Goal: Task Accomplishment & Management: Manage account settings

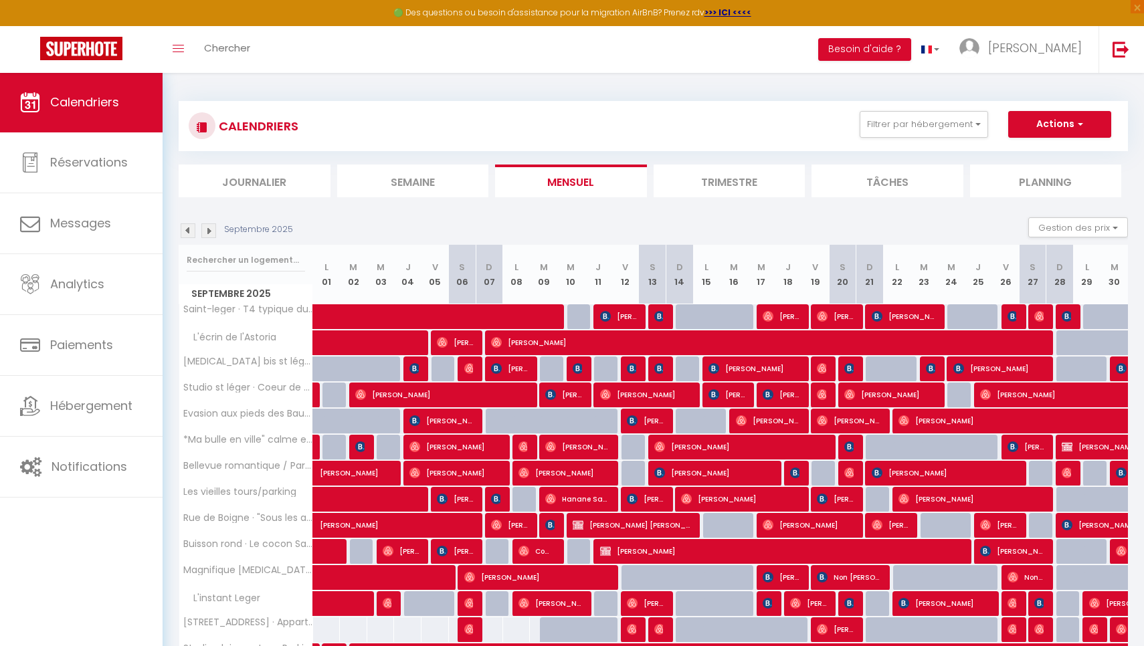
click at [208, 236] on img at bounding box center [208, 230] width 15 height 15
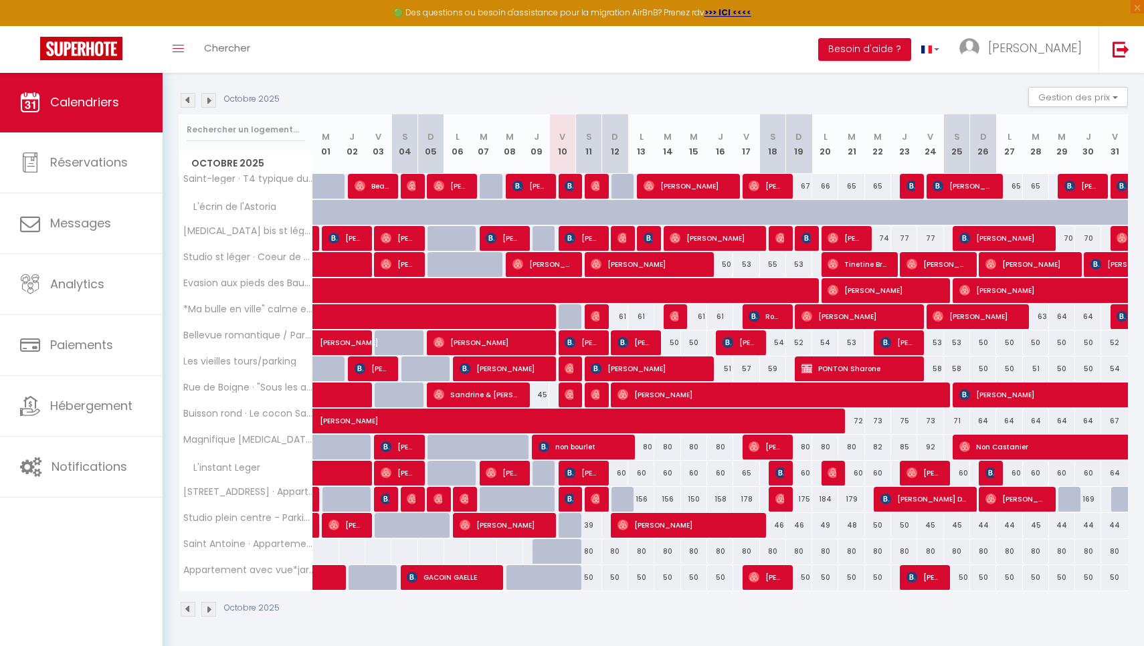
scroll to position [130, 0]
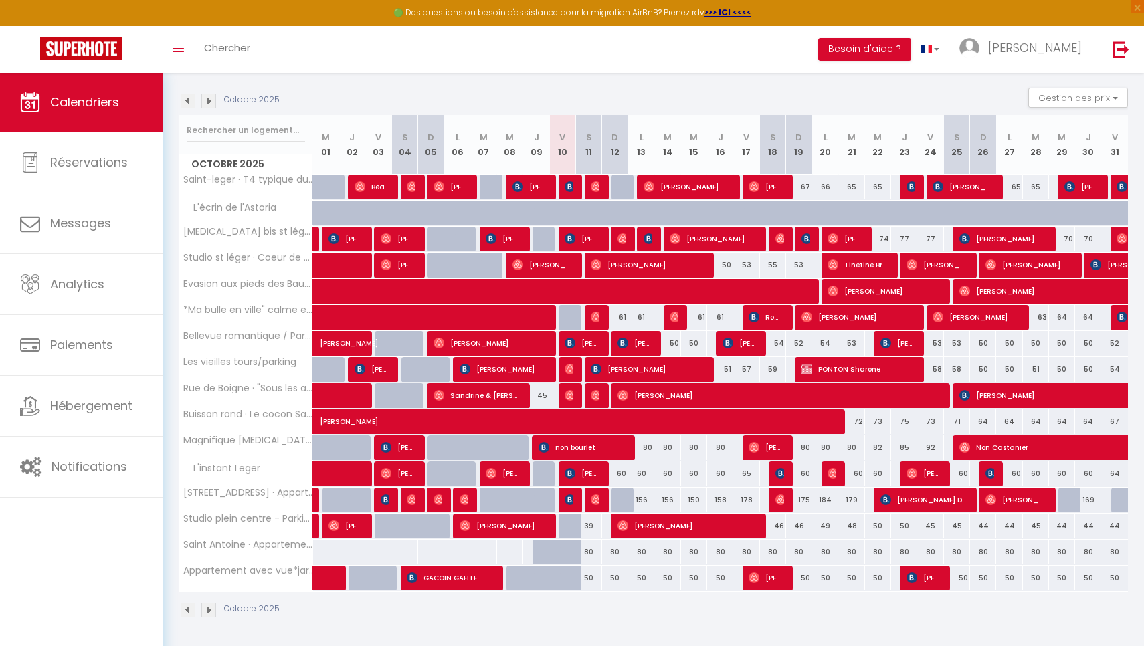
click at [872, 317] on span "[PERSON_NAME]" at bounding box center [857, 316] width 113 height 25
select select "43820"
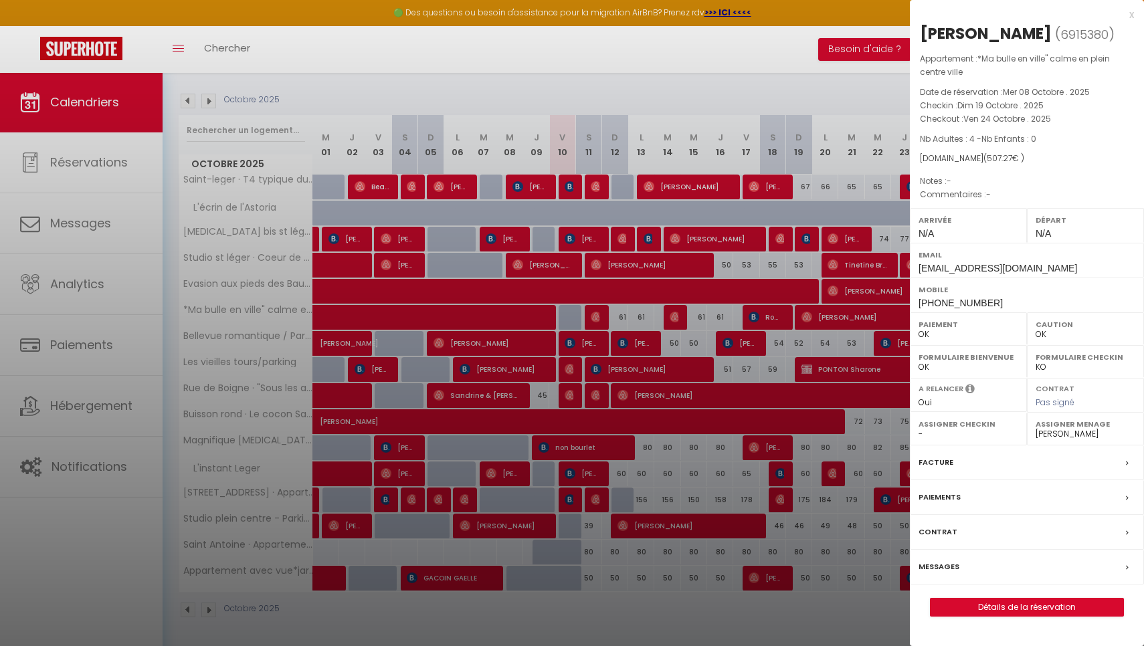
click at [872, 317] on div at bounding box center [572, 323] width 1144 height 646
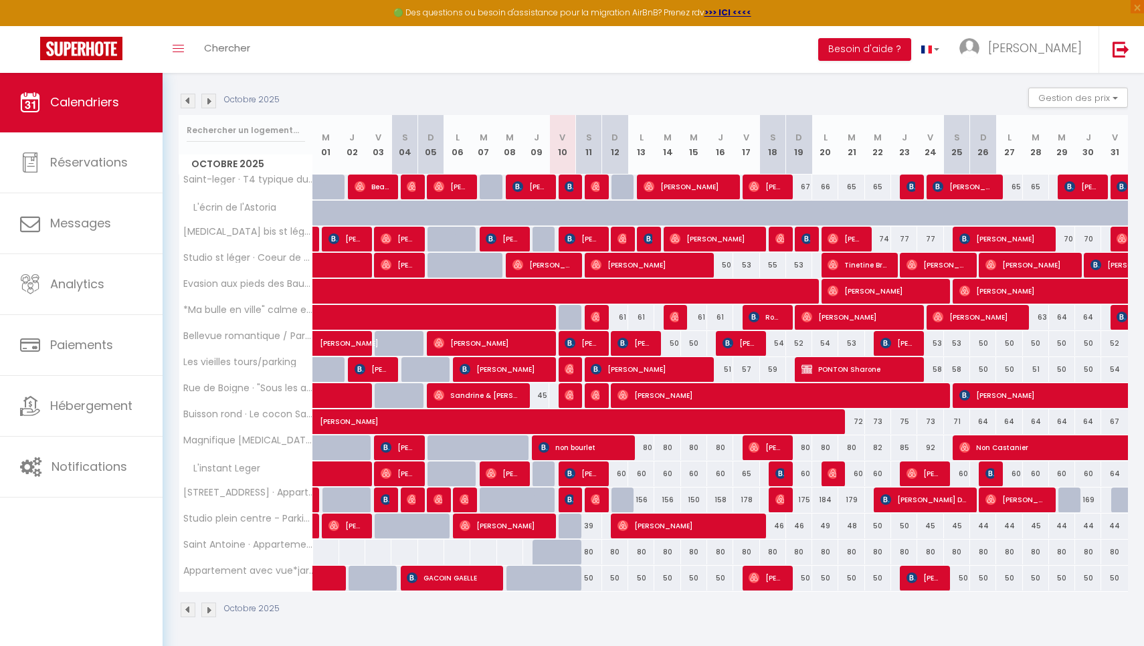
click at [970, 311] on span "[PERSON_NAME]" at bounding box center [976, 316] width 87 height 25
select select "1"
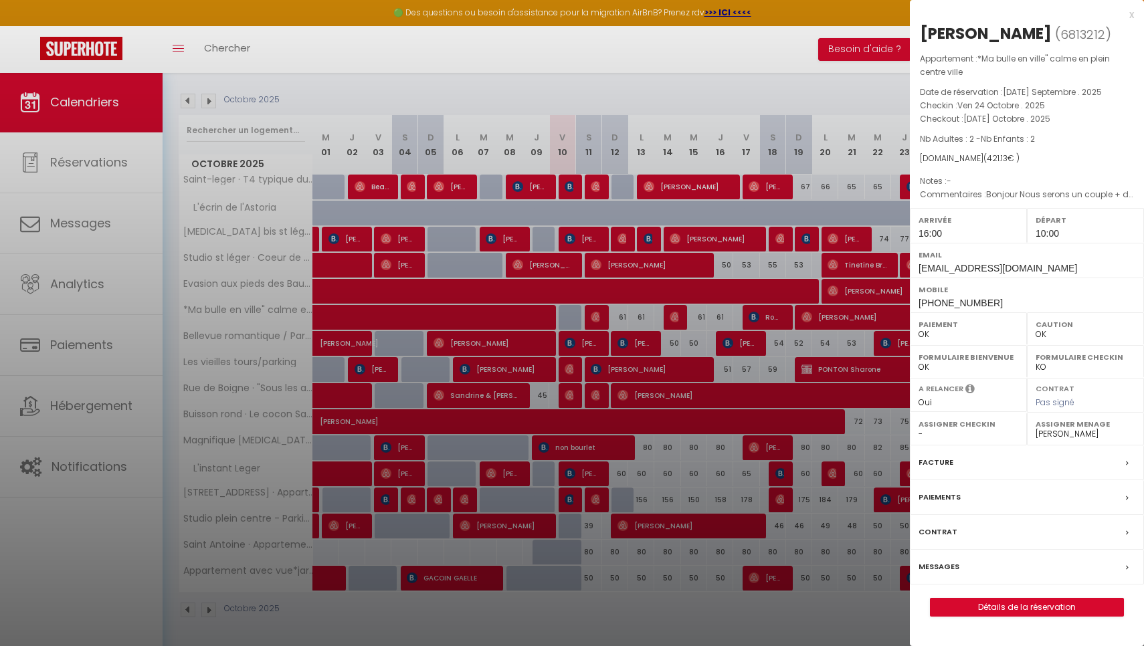
click at [1130, 15] on div "x" at bounding box center [1022, 15] width 224 height 16
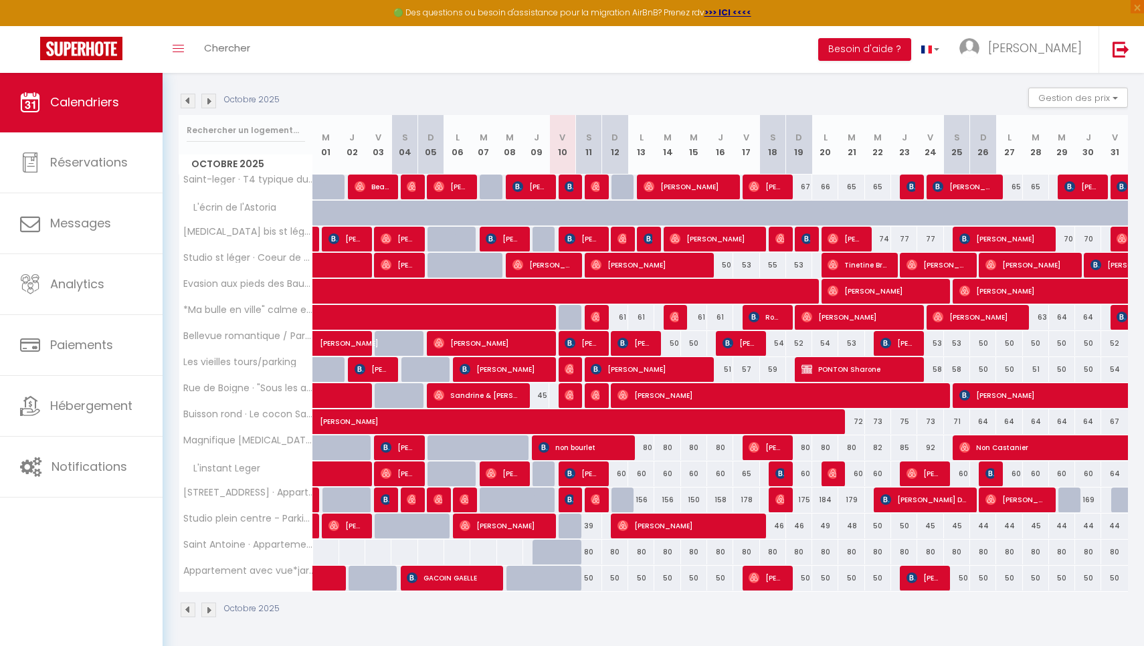
click at [866, 317] on span "[PERSON_NAME]" at bounding box center [857, 316] width 113 height 25
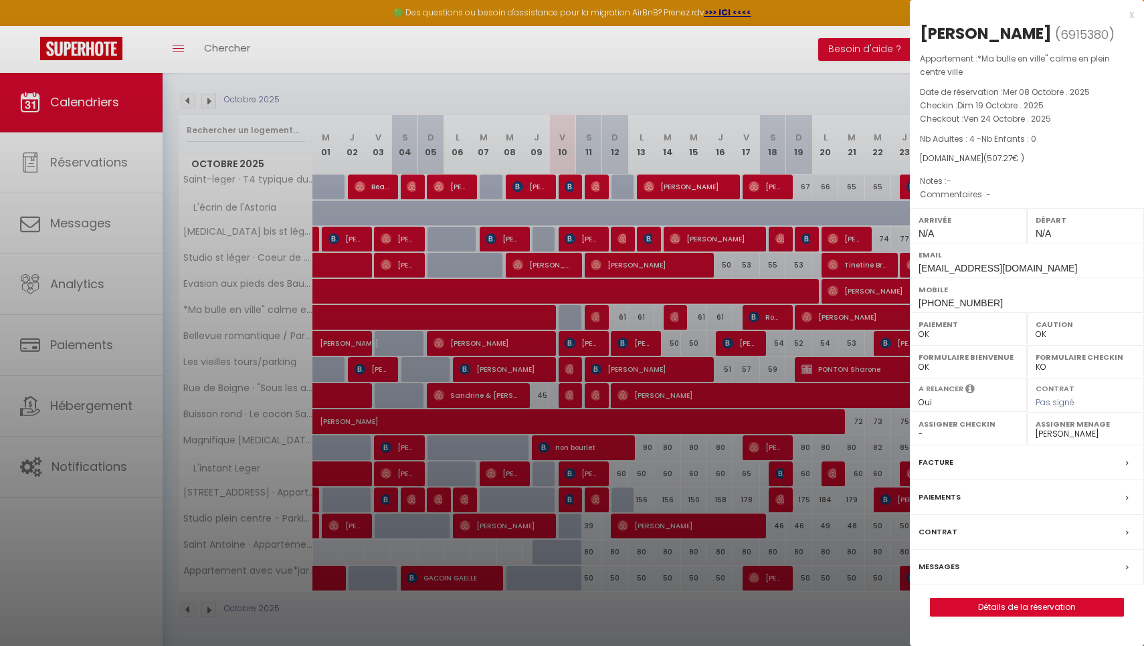
click at [866, 317] on div at bounding box center [572, 323] width 1144 height 646
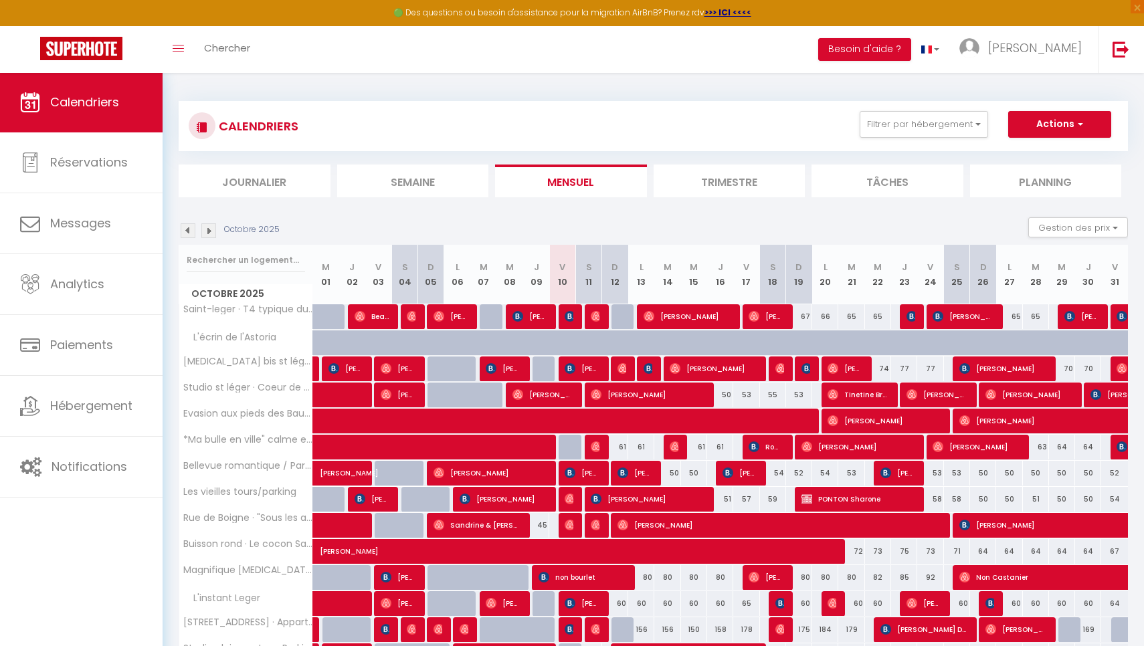
scroll to position [0, 0]
click at [260, 183] on li "Journalier" at bounding box center [255, 181] width 152 height 33
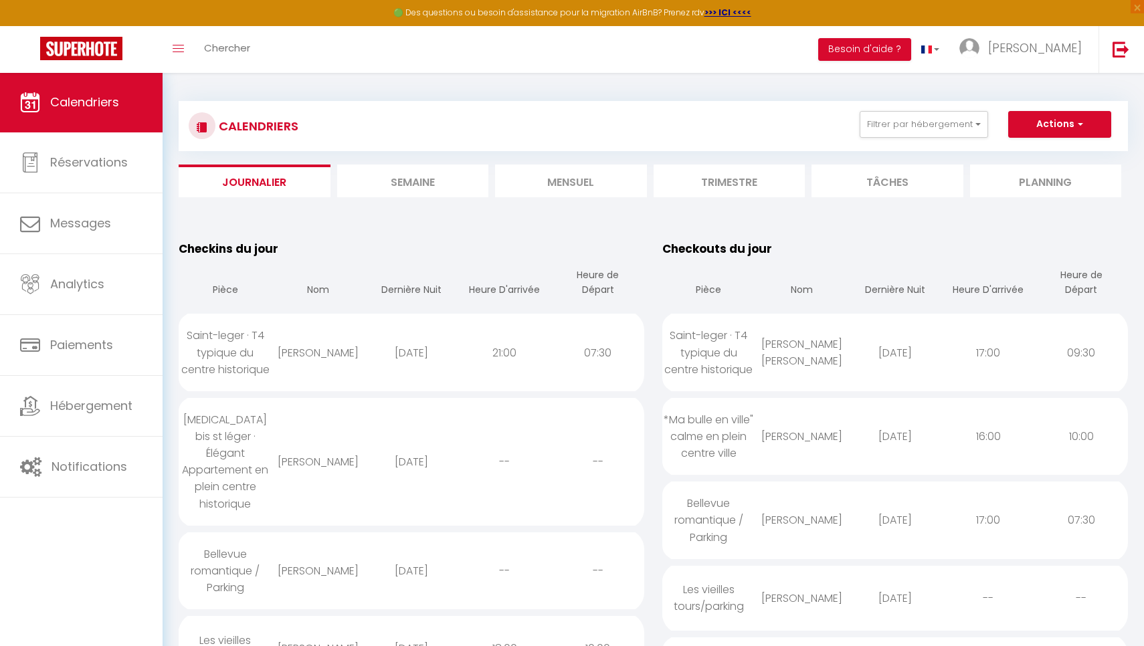
click at [1028, 130] on button "Actions" at bounding box center [1059, 124] width 103 height 27
click at [938, 118] on button "Filtrer par hébergement" at bounding box center [924, 124] width 128 height 27
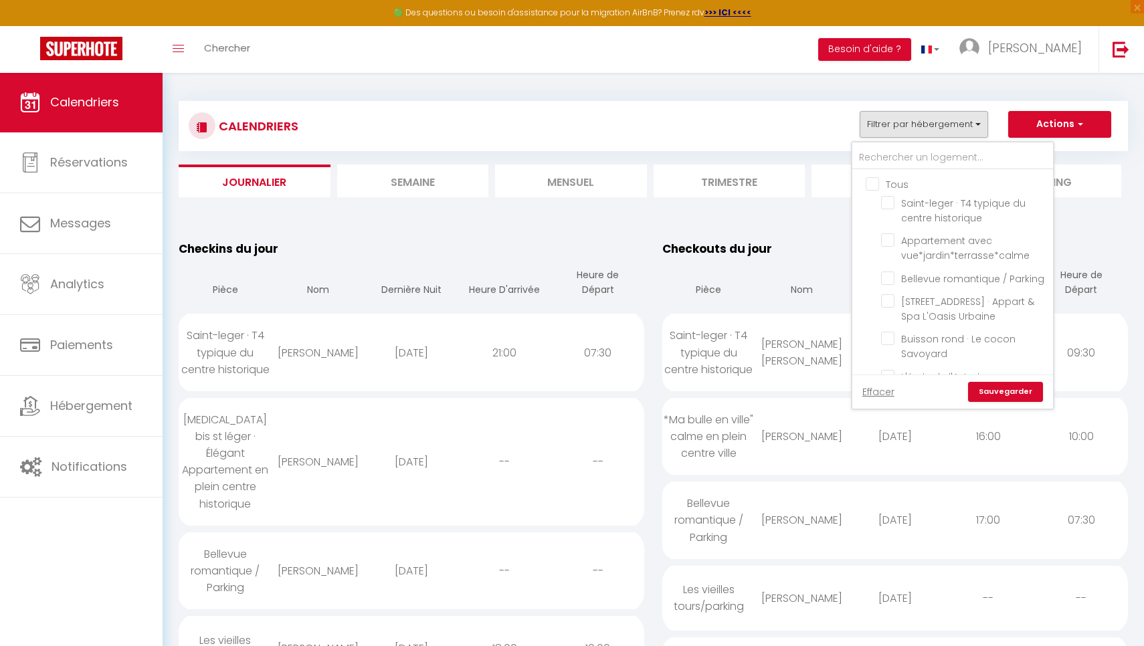
click at [938, 118] on button "Filtrer par hébergement" at bounding box center [924, 124] width 128 height 27
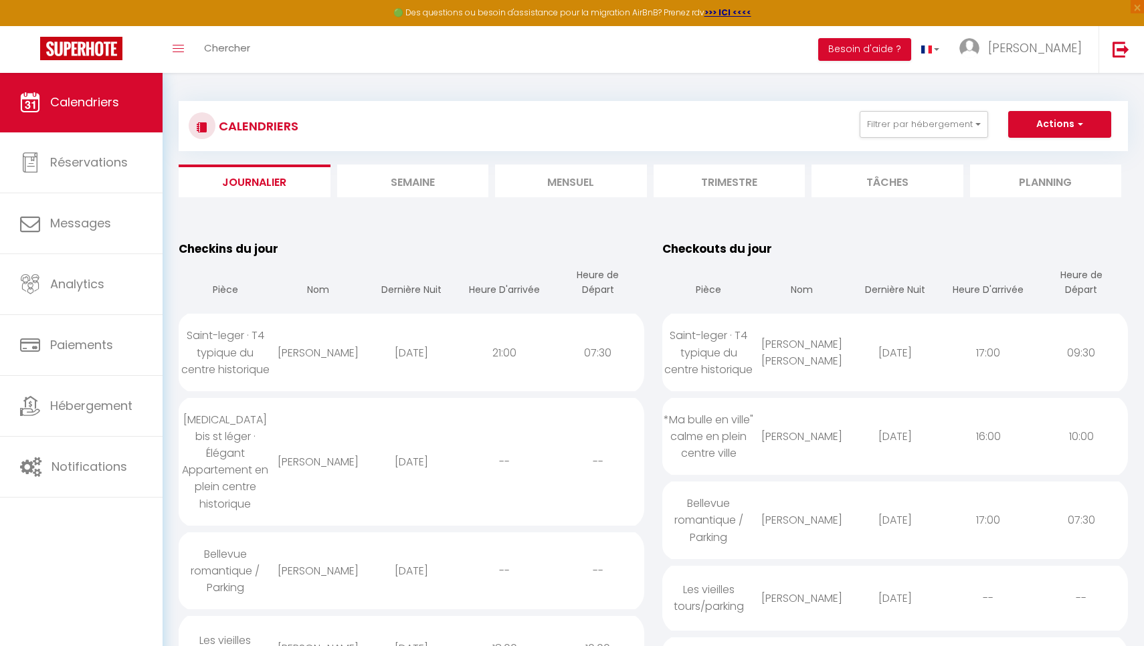
click at [401, 289] on th "Dernière Nuit" at bounding box center [411, 284] width 93 height 53
click at [426, 185] on li "Semaine" at bounding box center [413, 181] width 152 height 33
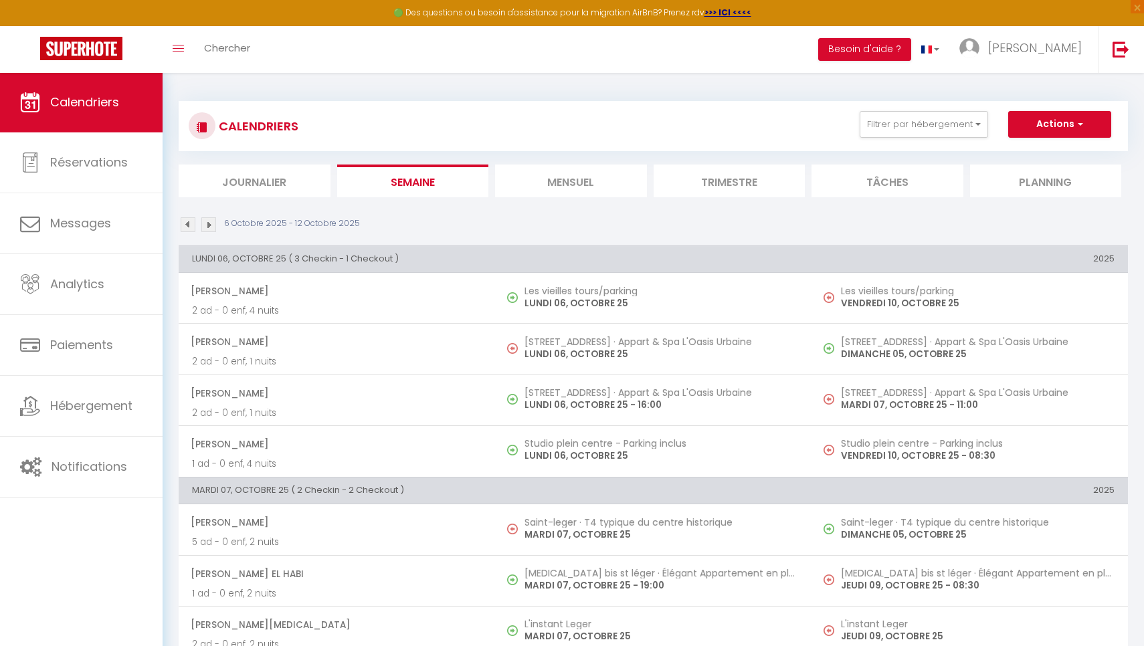
click at [591, 183] on li "Mensuel" at bounding box center [571, 181] width 152 height 33
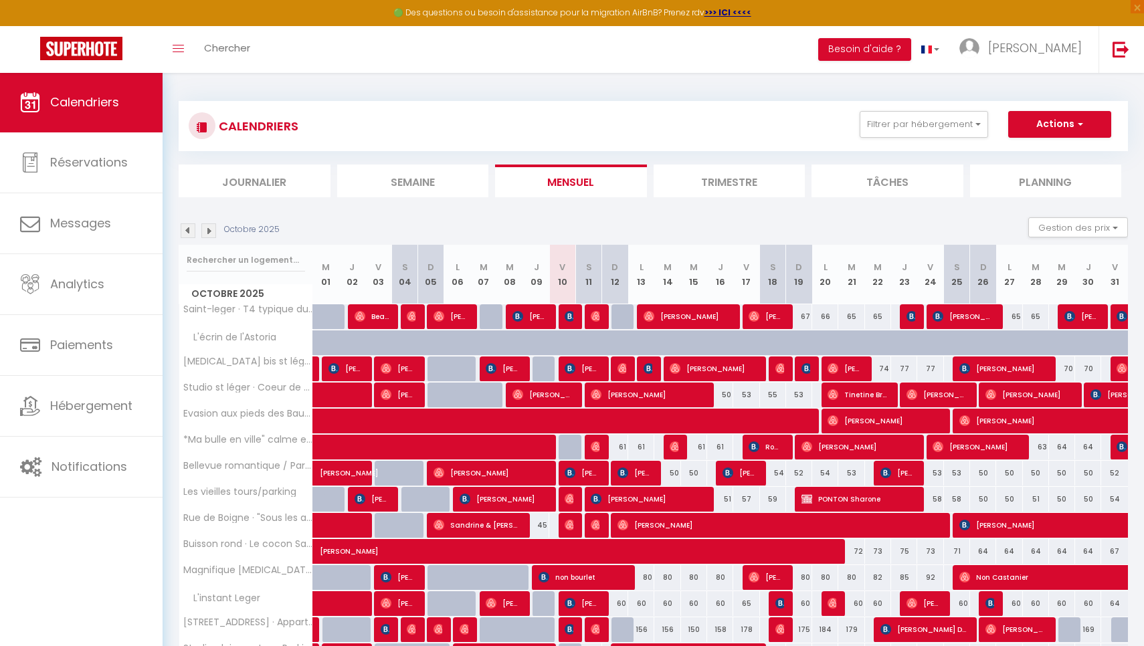
click at [450, 179] on li "Semaine" at bounding box center [413, 181] width 152 height 33
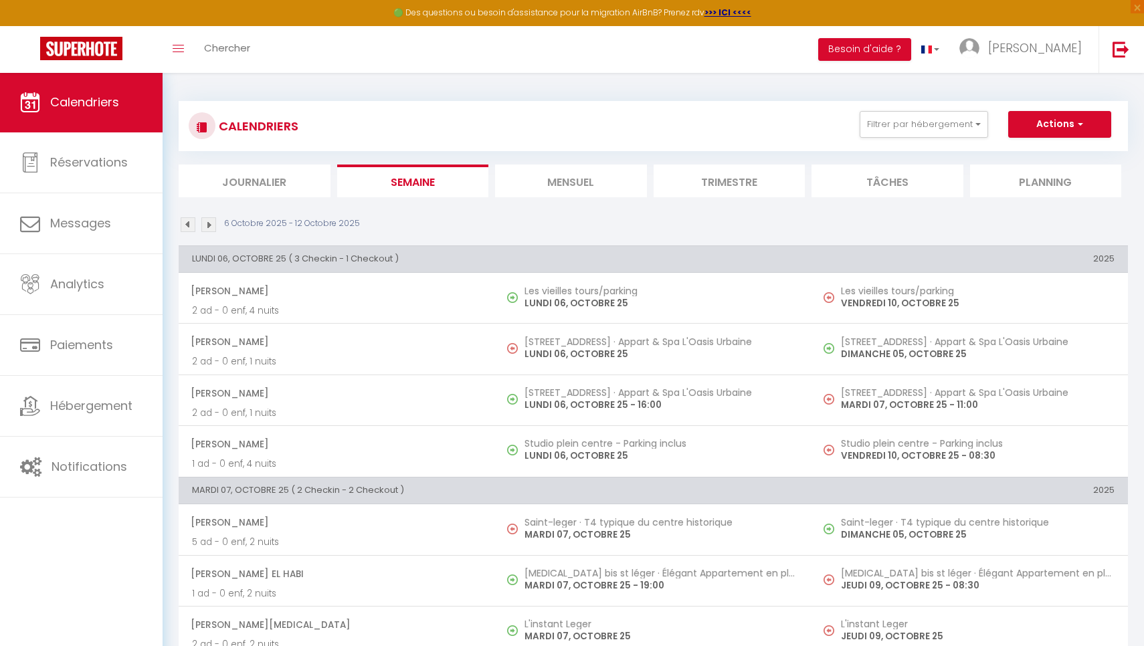
click at [209, 225] on img at bounding box center [208, 224] width 15 height 15
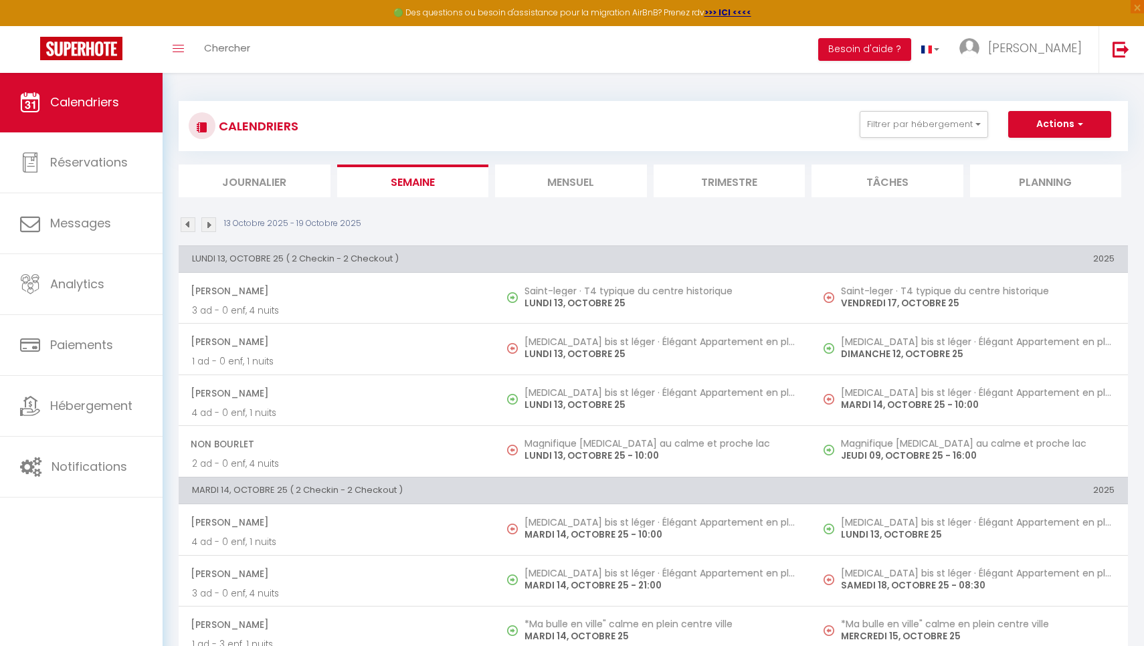
click at [209, 225] on img at bounding box center [208, 224] width 15 height 15
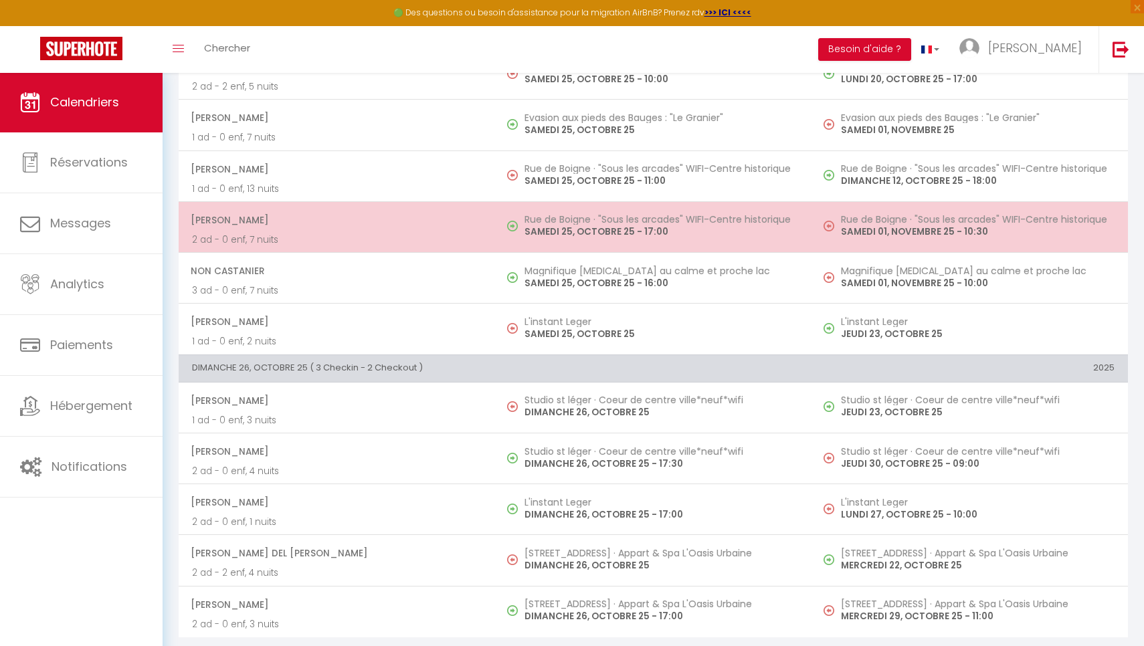
scroll to position [1585, 0]
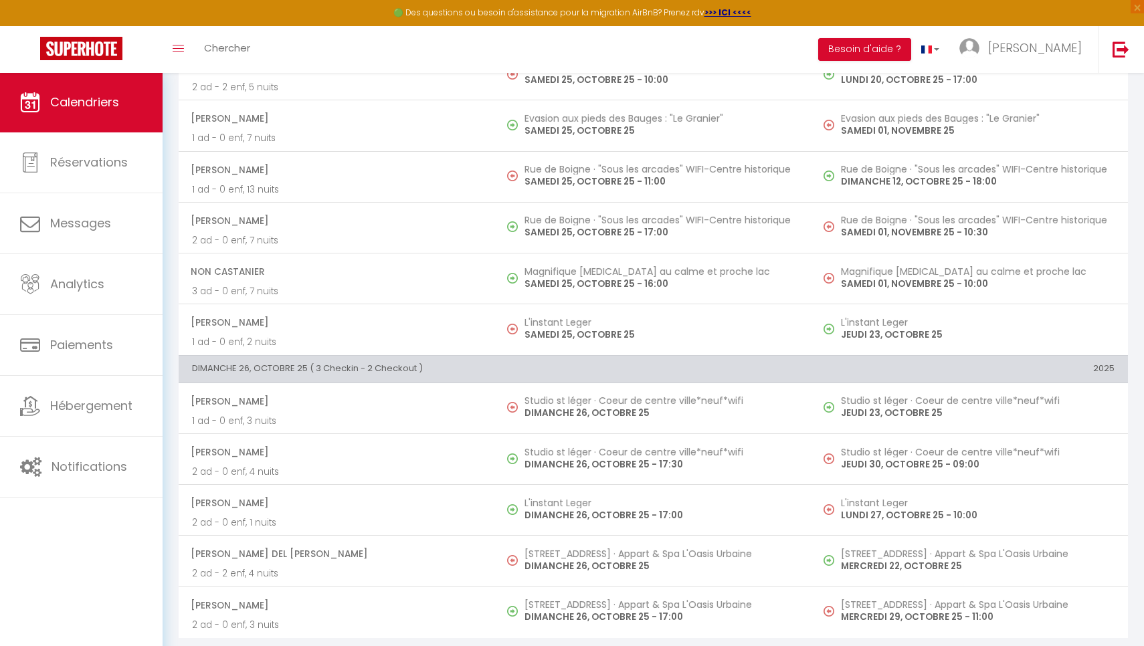
click at [124, 95] on link "Calendriers" at bounding box center [81, 102] width 163 height 60
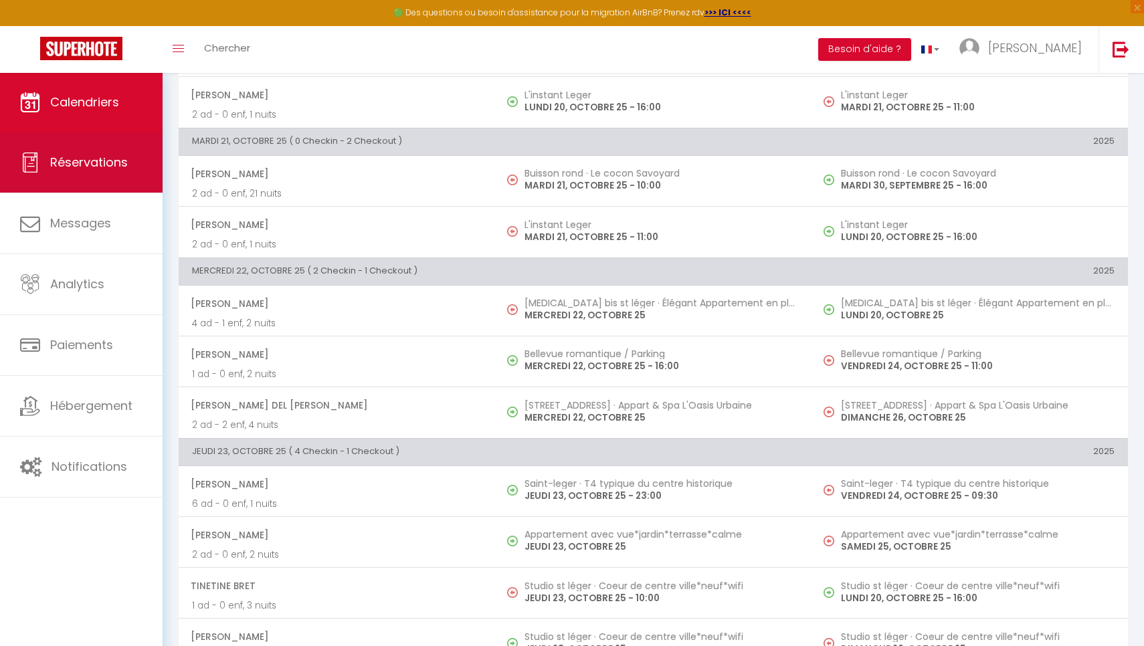
scroll to position [425, 0]
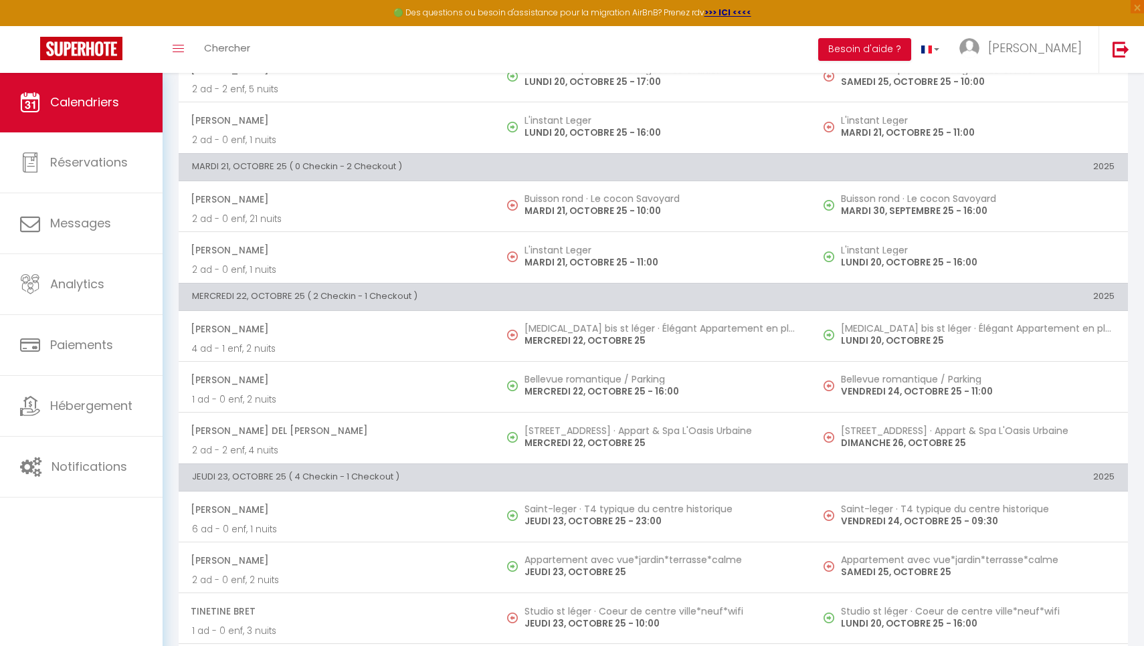
click at [104, 104] on span "Calendriers" at bounding box center [84, 102] width 69 height 17
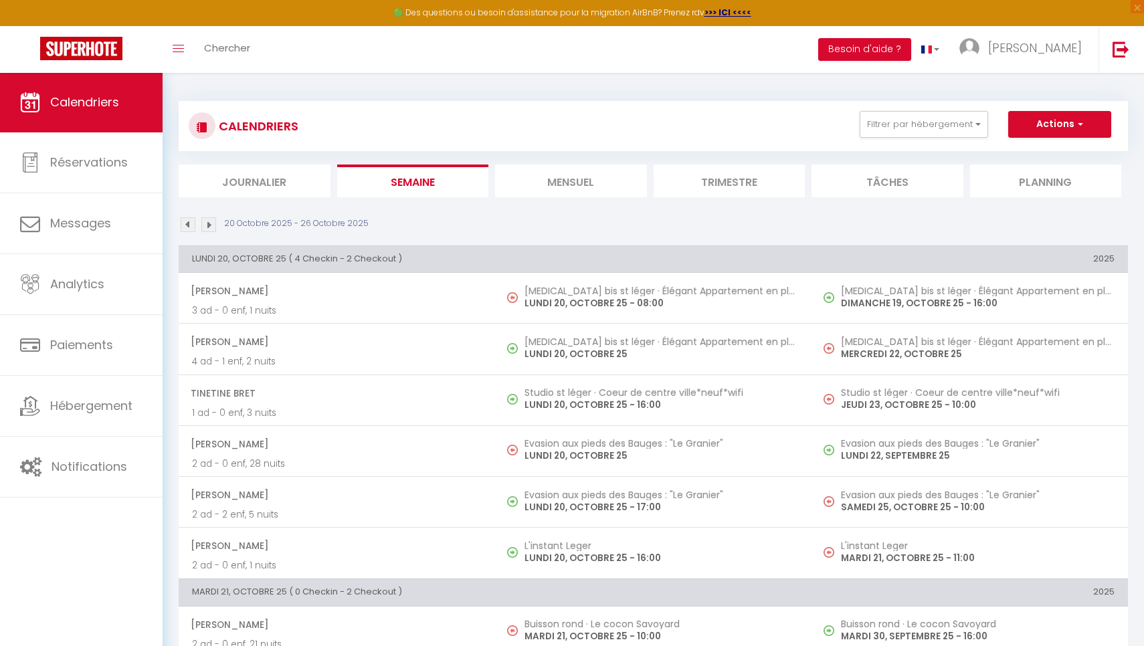
scroll to position [0, 0]
click at [238, 186] on li "Journalier" at bounding box center [255, 181] width 152 height 33
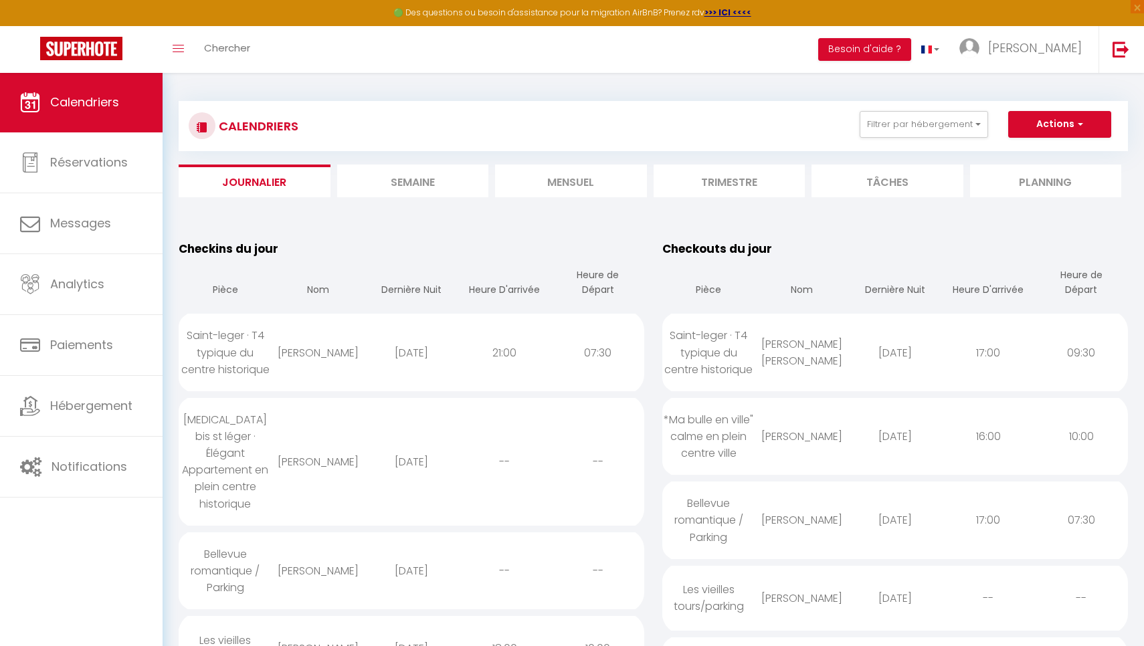
click at [122, 106] on link "Calendriers" at bounding box center [81, 102] width 163 height 60
click at [568, 188] on li "Mensuel" at bounding box center [571, 181] width 152 height 33
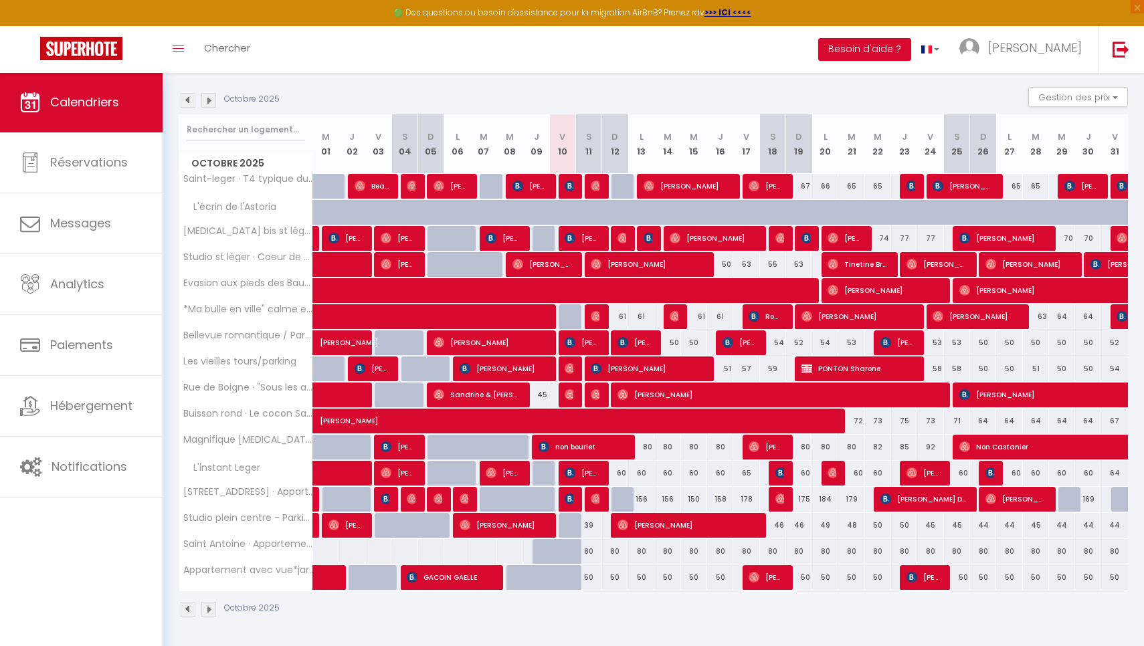
scroll to position [130, 0]
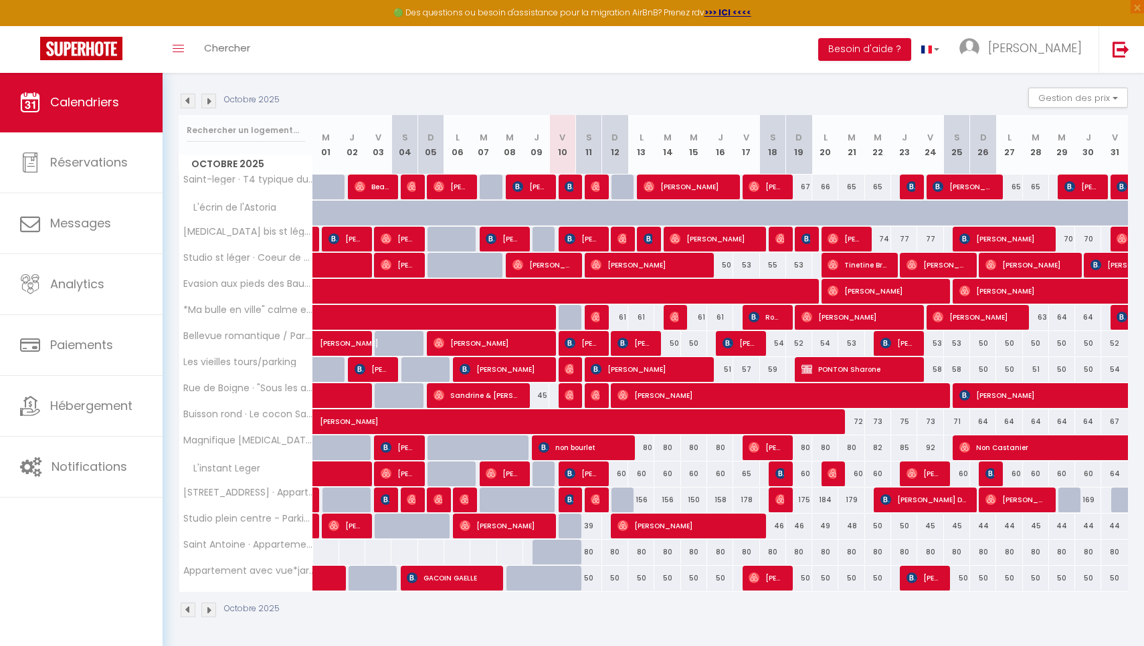
click at [567, 494] on img at bounding box center [570, 499] width 11 height 11
select select "48727"
select select "28455"
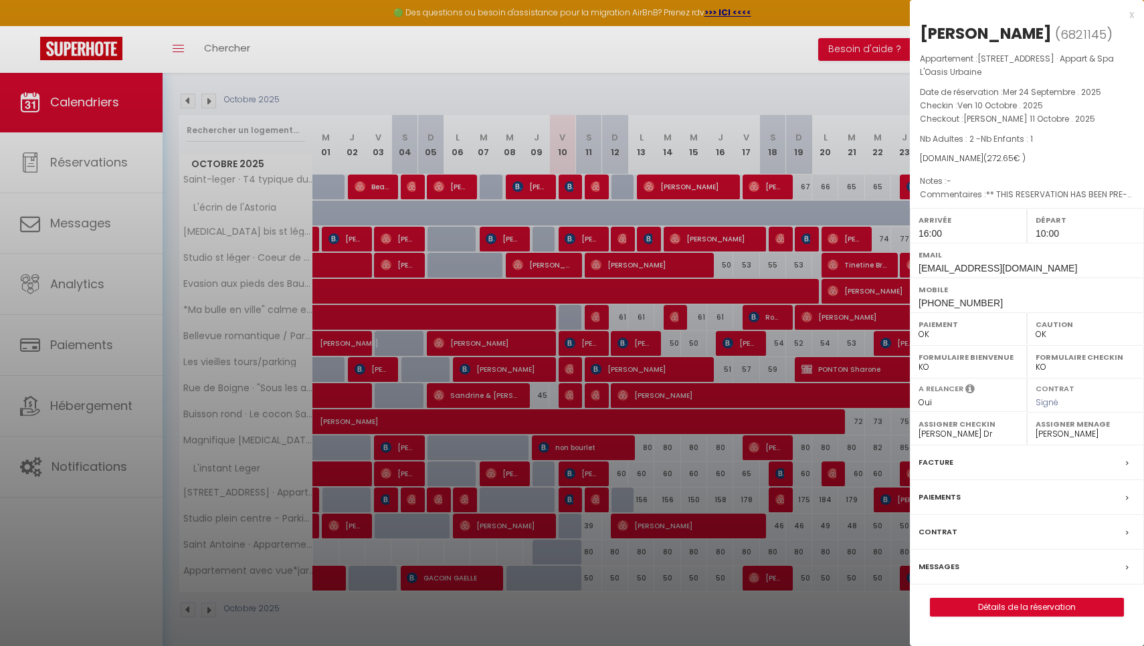
click at [989, 603] on link "Détails de la réservation" at bounding box center [1027, 607] width 193 height 17
select select
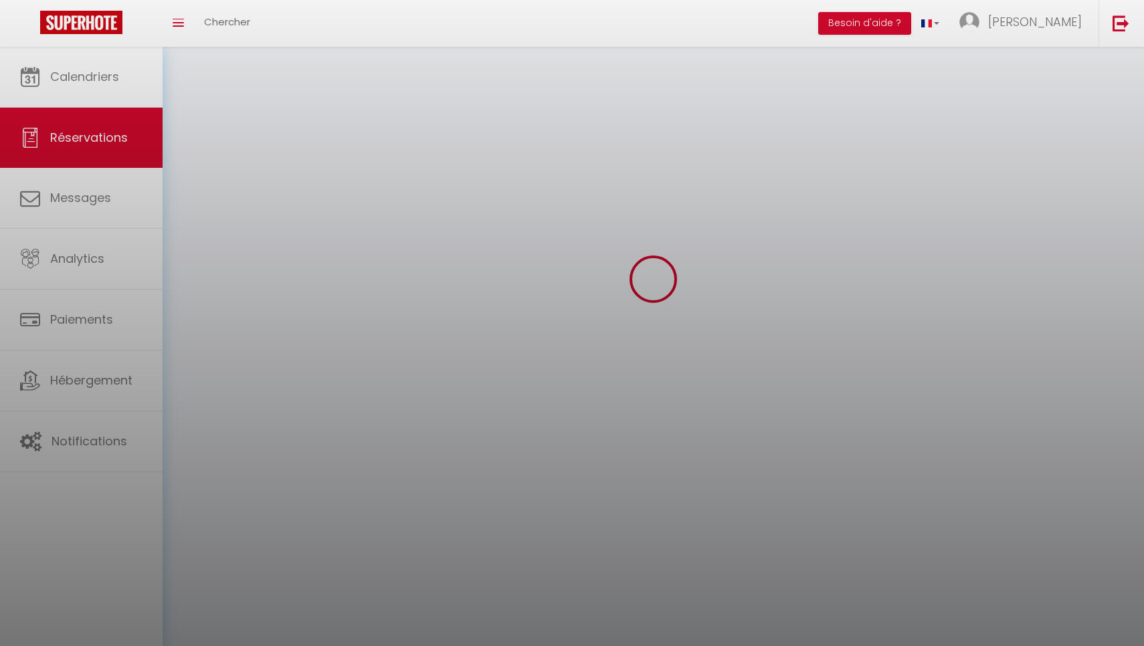
select select
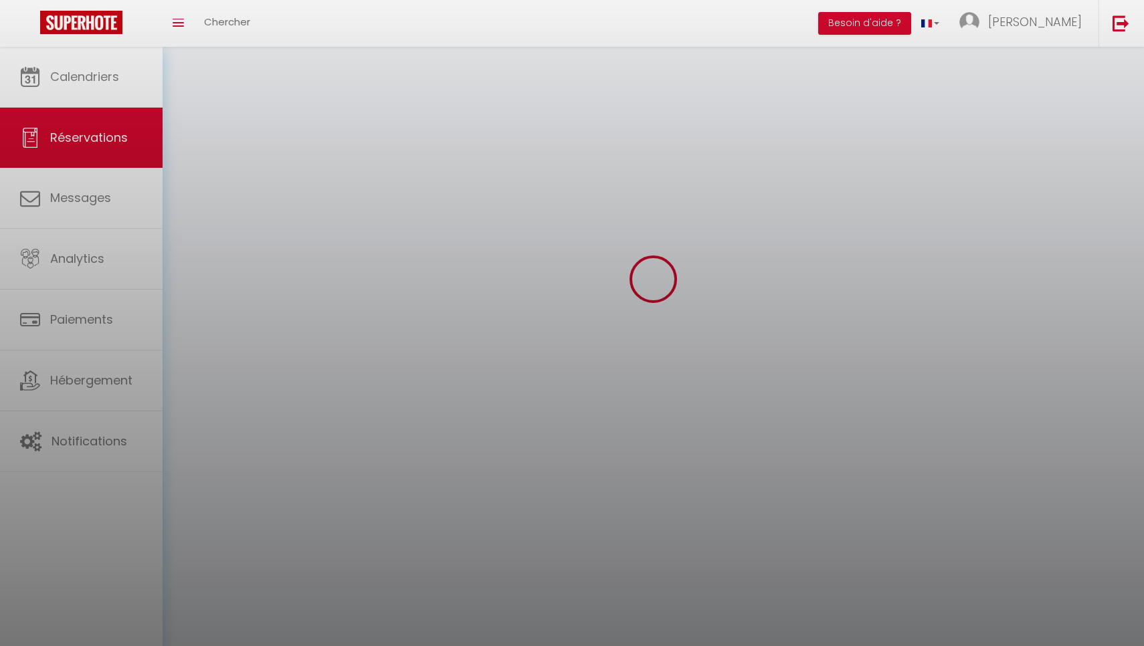
select select
checkbox input "false"
select select
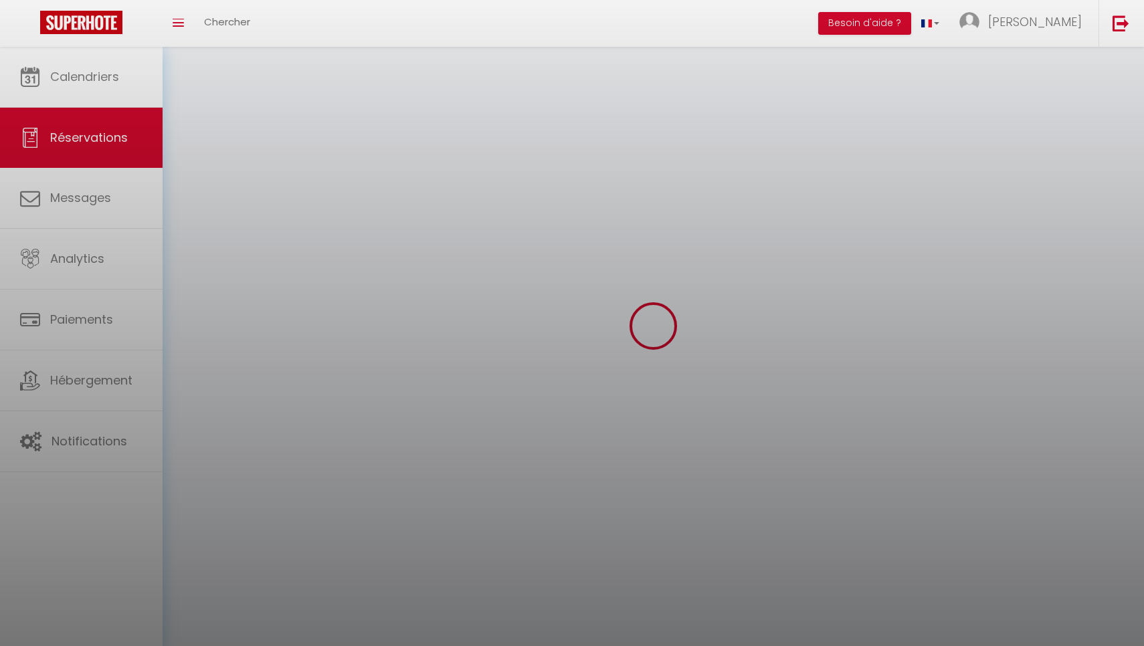
select select
checkbox input "false"
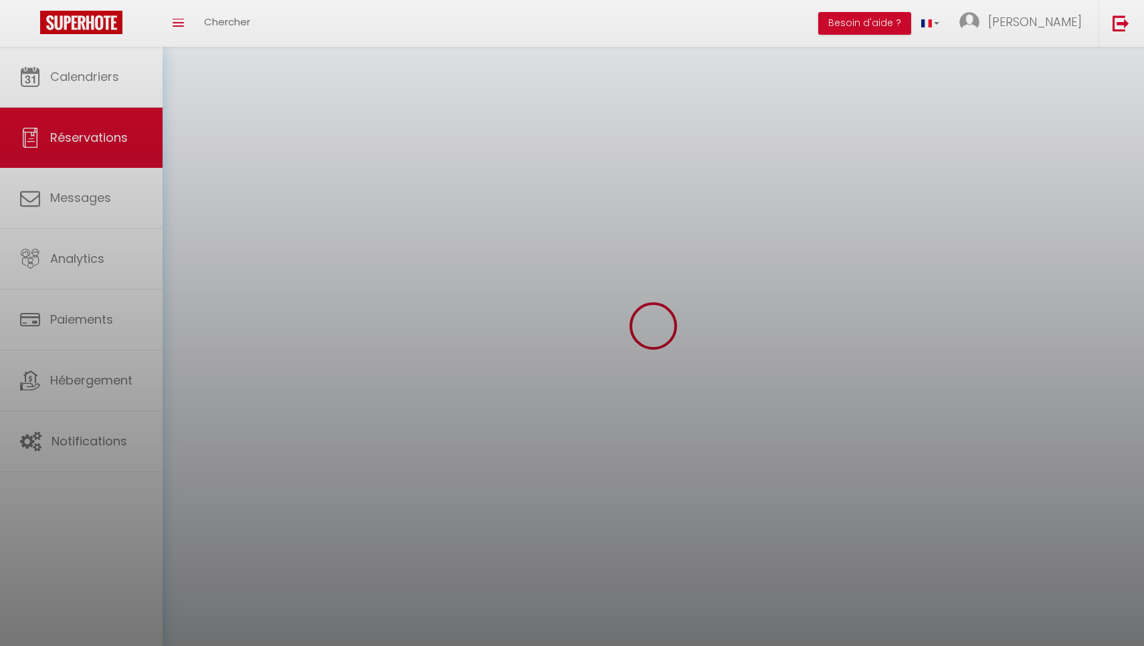
select select
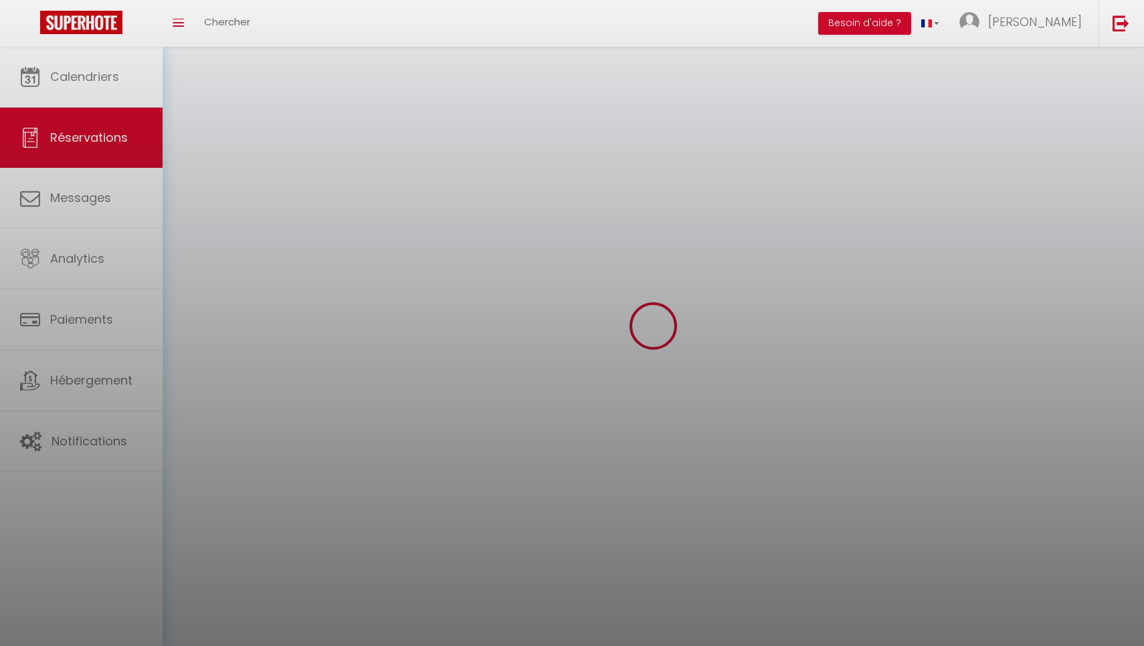
checkbox input "false"
select select
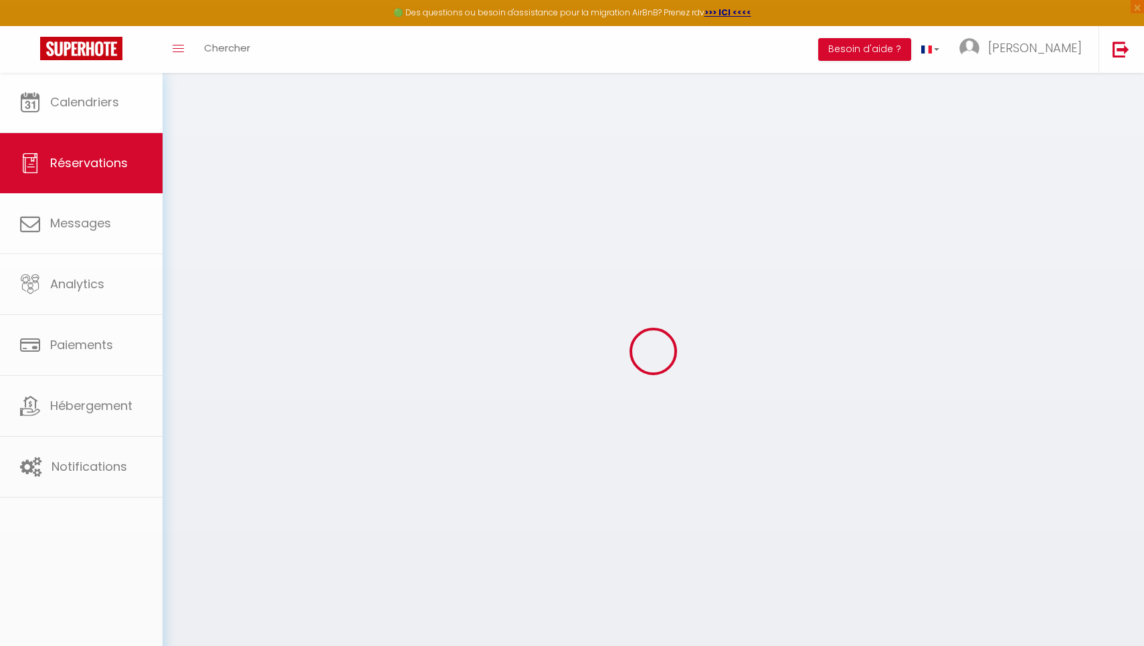
select select
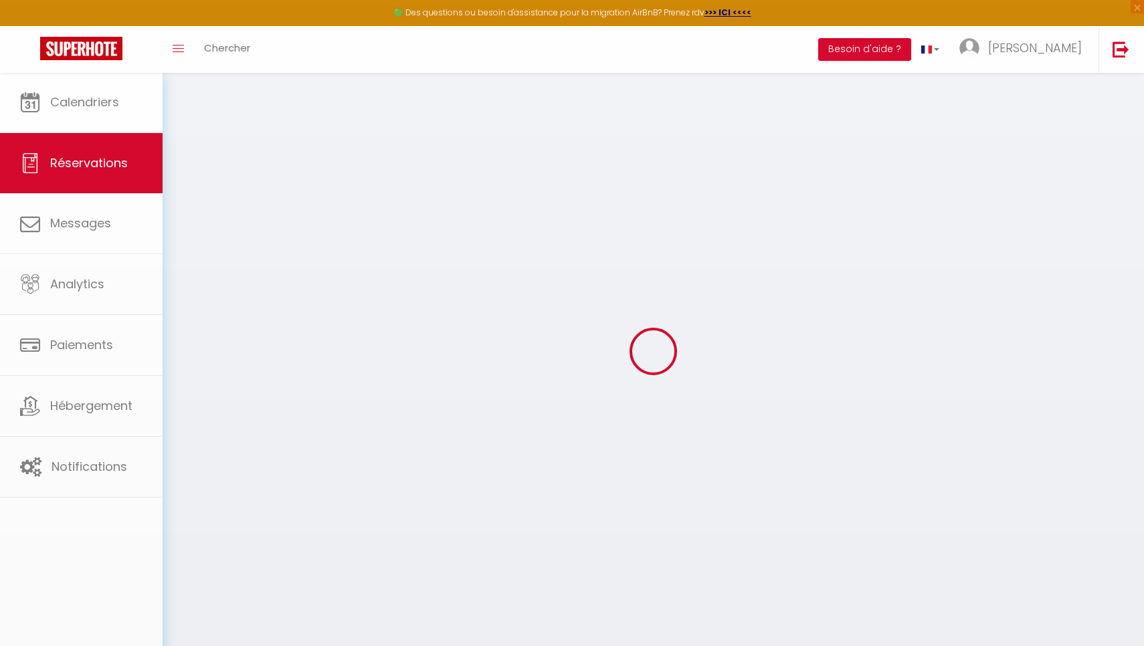
select select
checkbox input "false"
type input "[PERSON_NAME]"
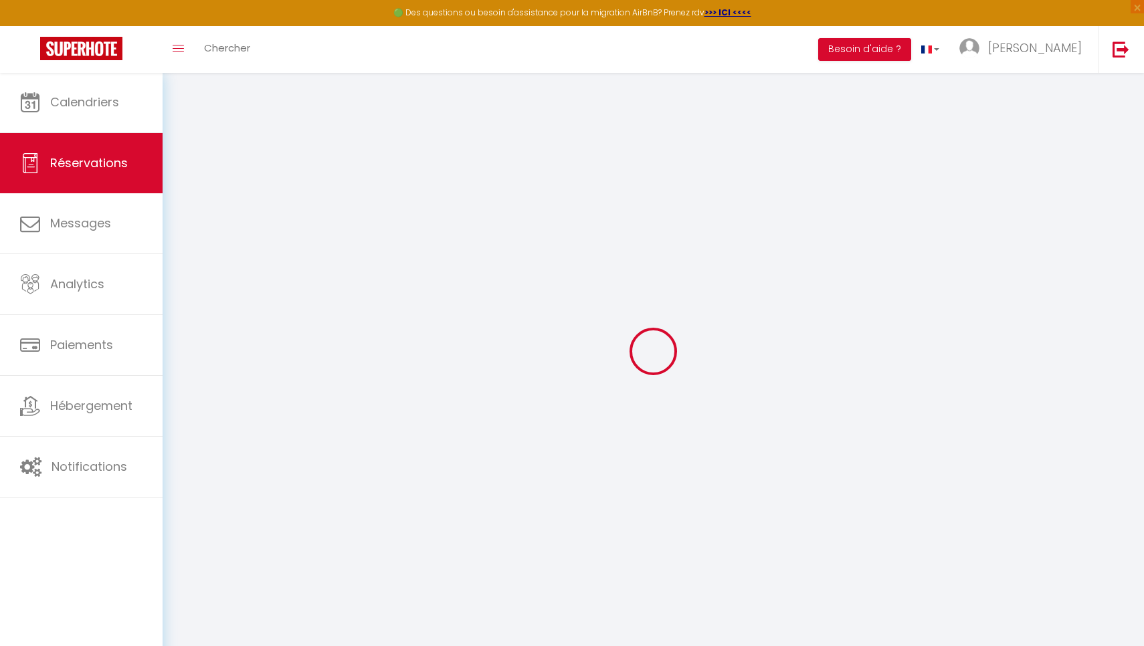
type input "[EMAIL_ADDRESS][DOMAIN_NAME]"
type input "[PERSON_NAME][EMAIL_ADDRESS][PERSON_NAME][DOMAIN_NAME]"
type input "[PHONE_NUMBER]"
type input "0041788221484"
type input "."
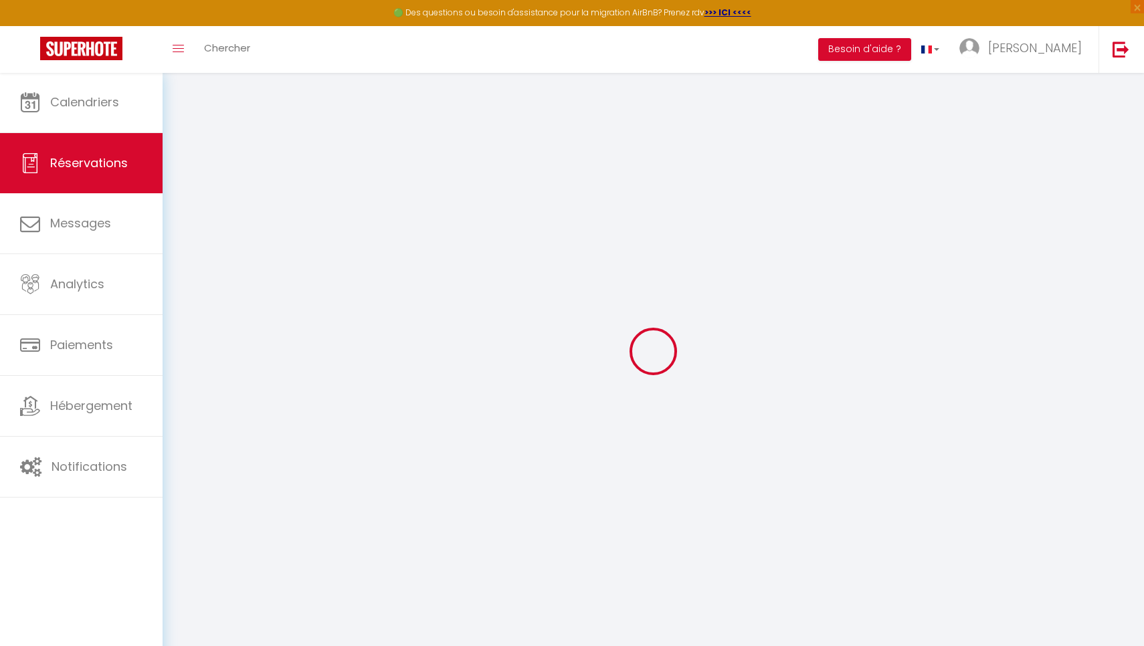
select select "CH"
type input "15"
type input "44.76"
type input "3.82"
select select "76853"
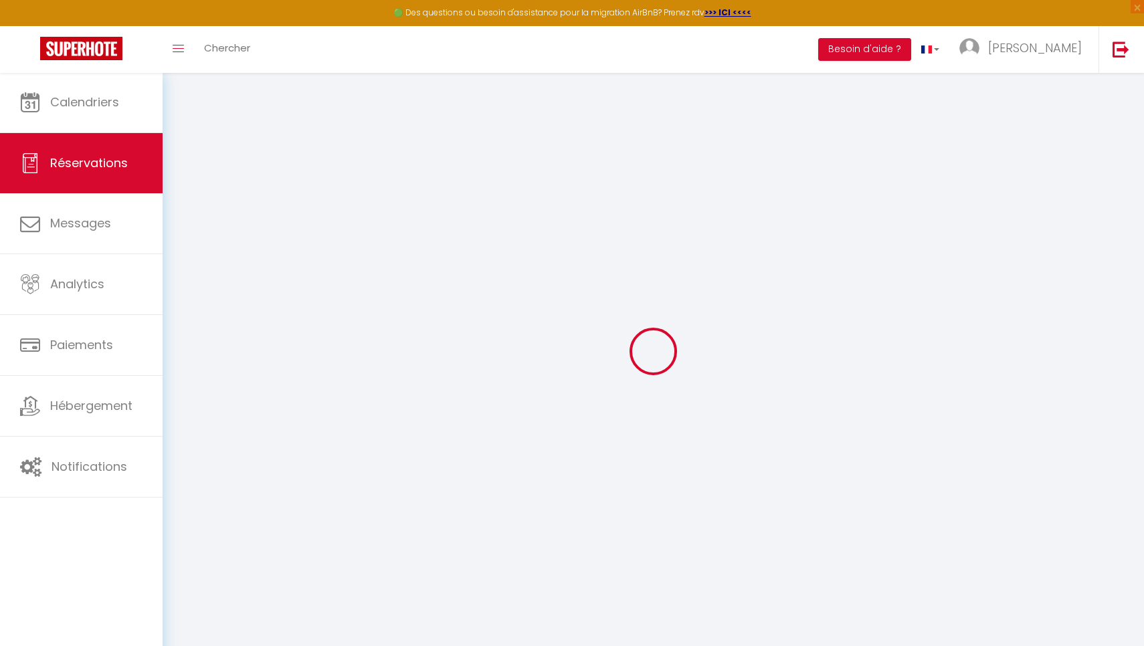
select select "1"
select select
type input "2"
type input "1"
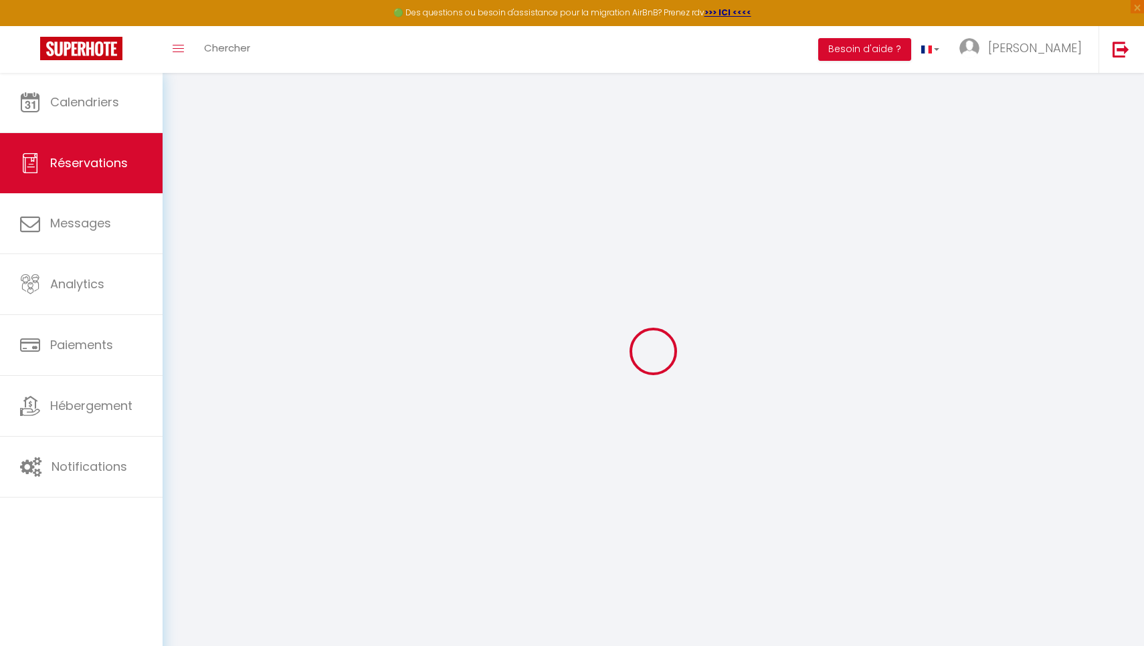
select select "12"
select select "15"
type input "203.32"
checkbox input "false"
type input "0"
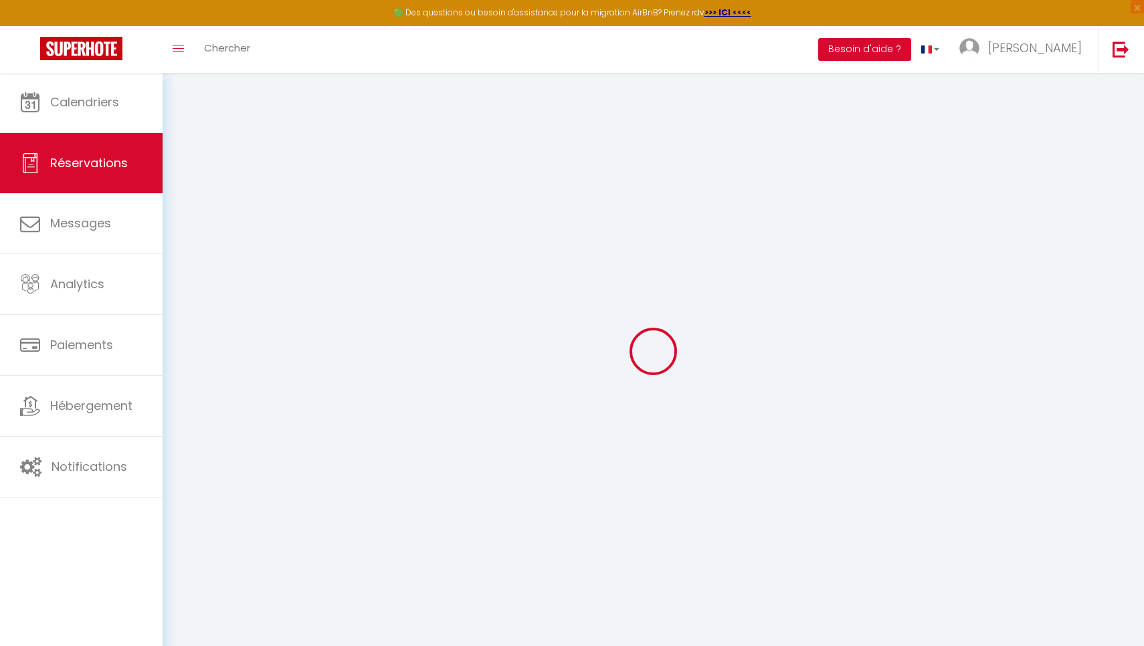
select select "2"
type input "45"
type input "15"
type input "0"
select select
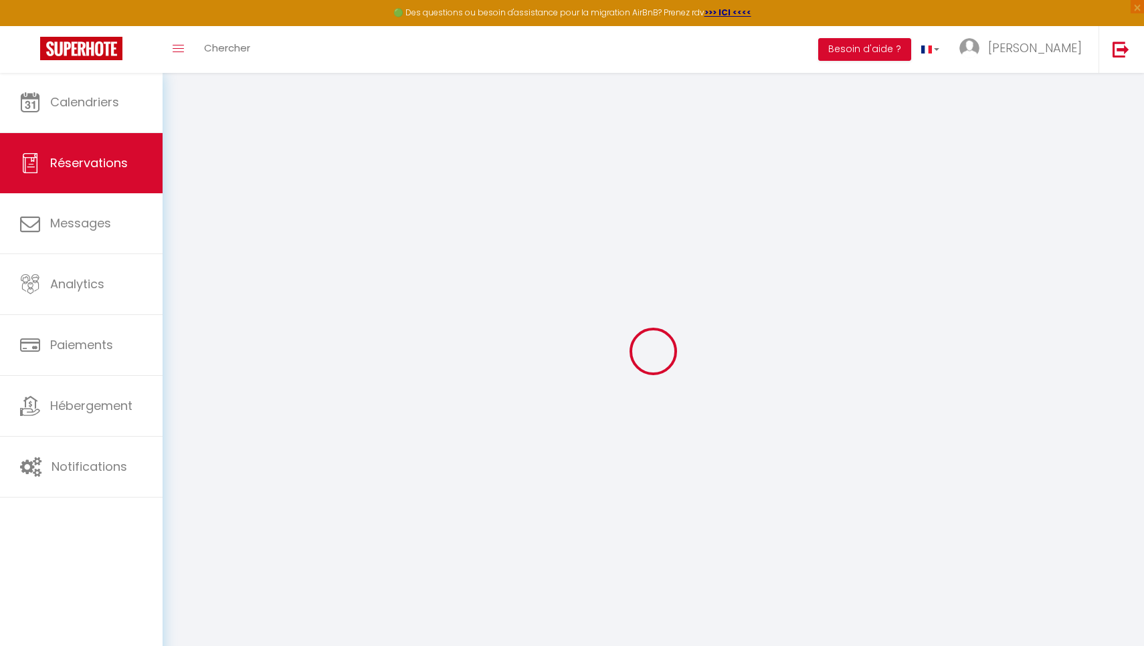
select select
checkbox input "false"
select select
checkbox input "false"
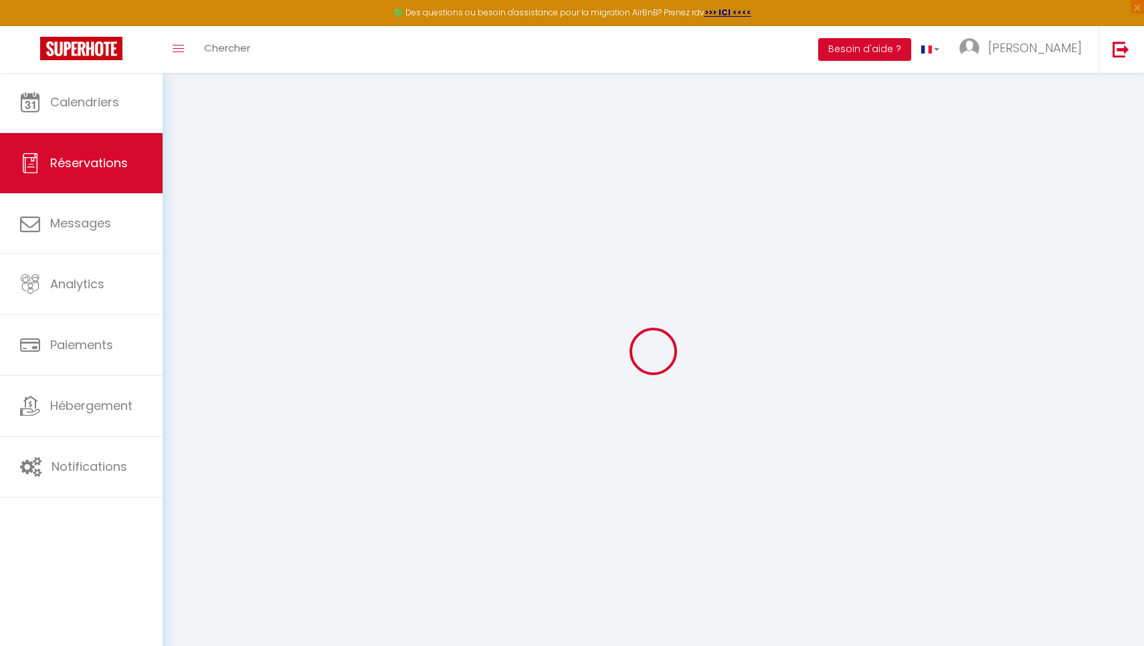
select select
checkbox input "false"
select select
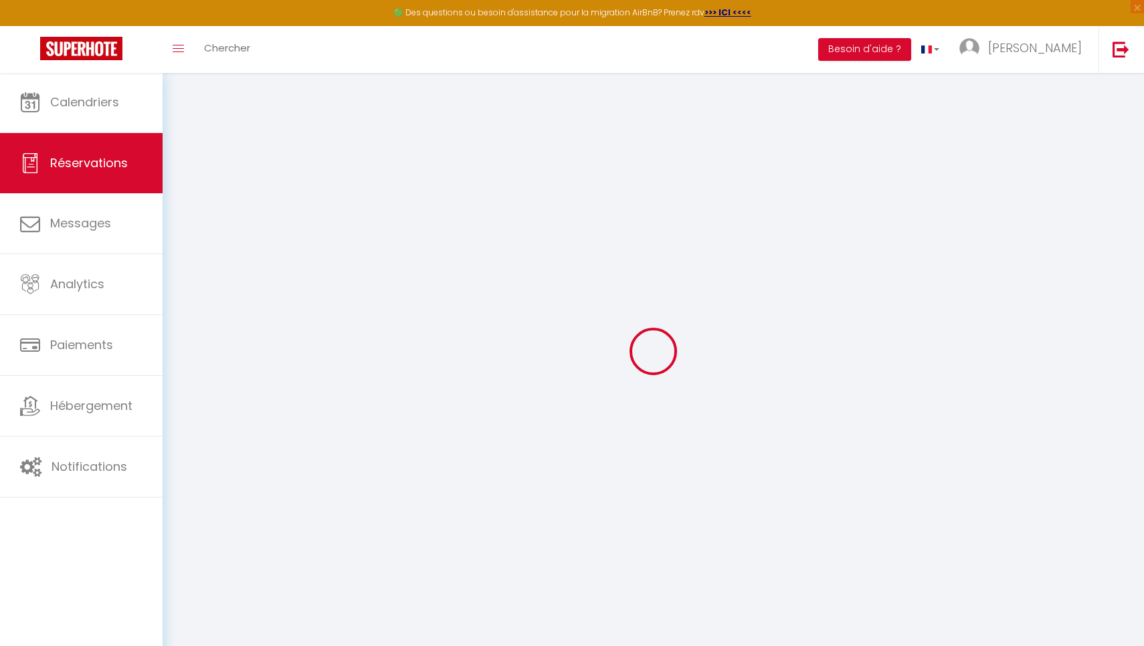
checkbox input "false"
type textarea "** THIS RESERVATION HAS BEEN PRE-PAID ** BOOKING NOTE : Payment charge is EUR 3…"
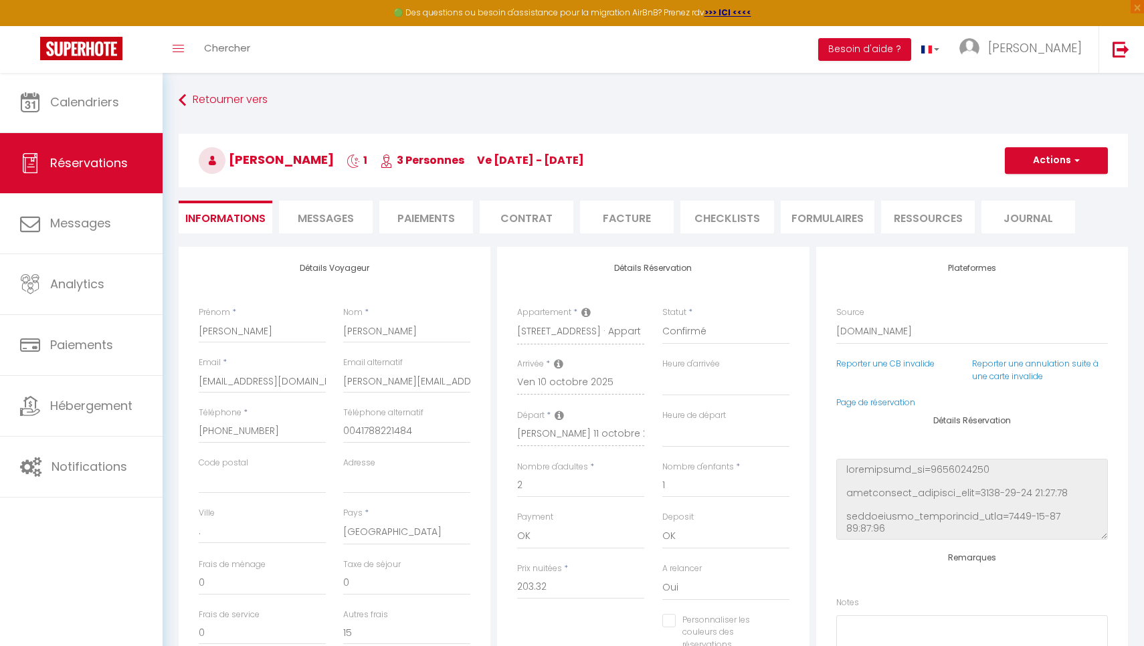
type input "45"
type input "9.33"
select select
checkbox input "false"
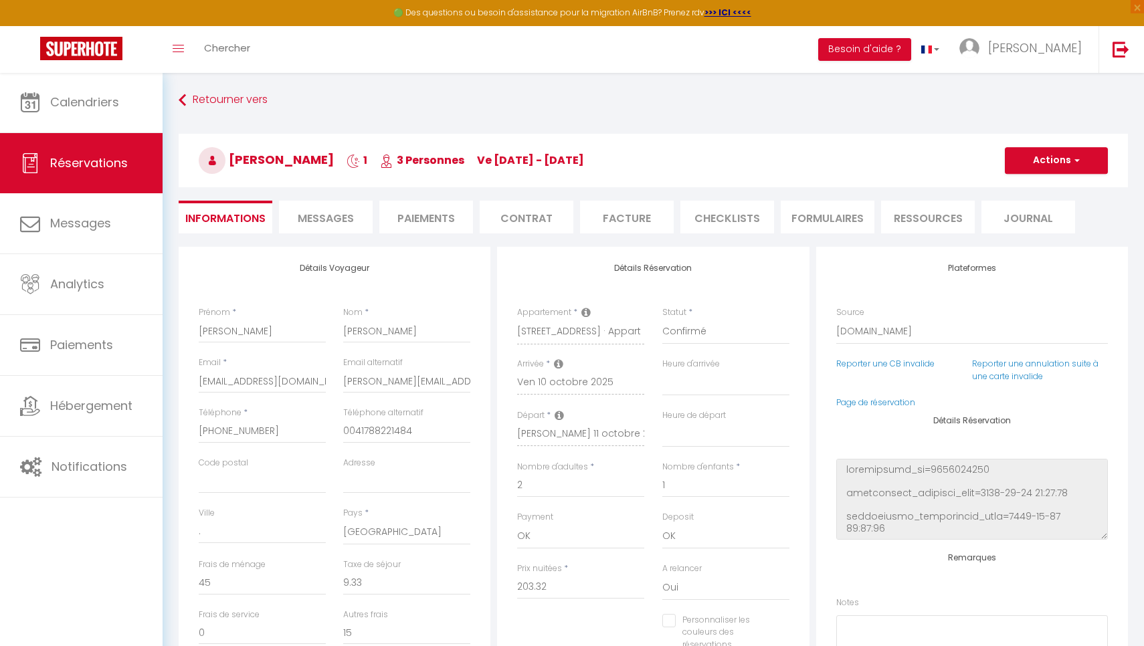
select select "16:00"
select select "10:00"
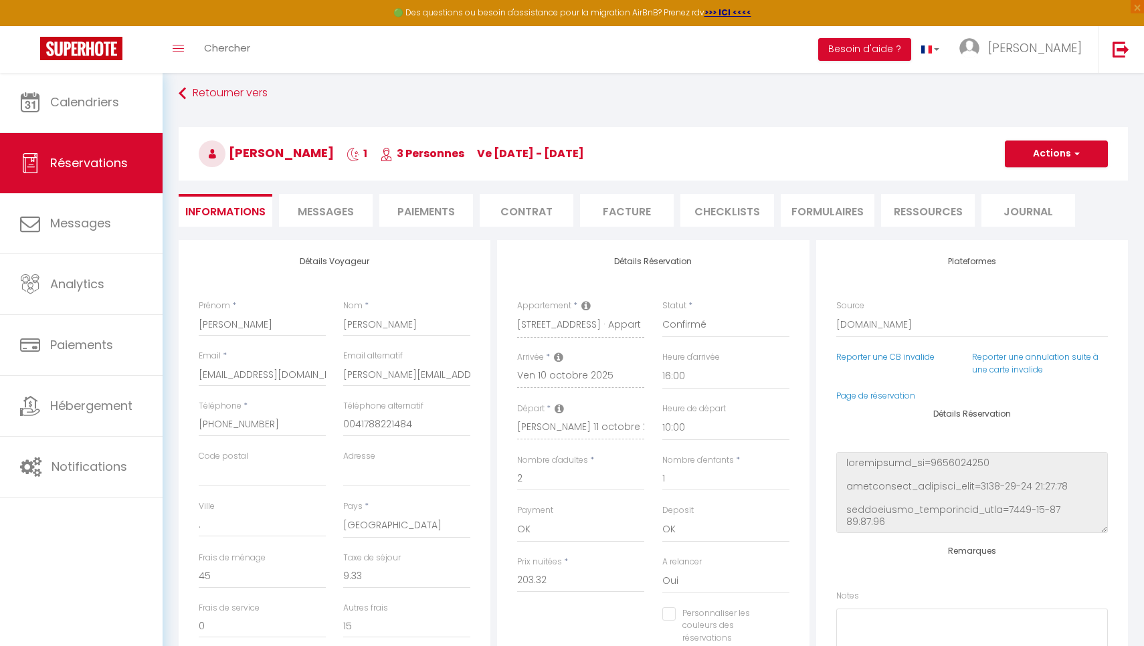
scroll to position [5, 0]
click at [354, 218] on span "Messages" at bounding box center [326, 212] width 56 height 15
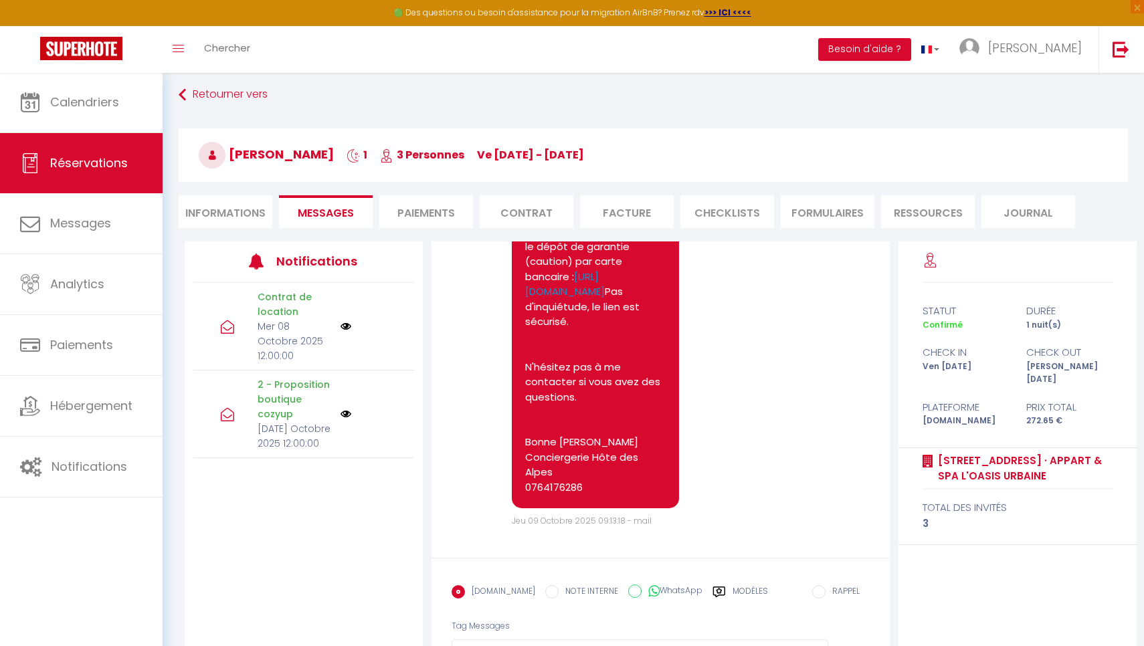
scroll to position [3054, 0]
click at [440, 204] on li "Paiements" at bounding box center [426, 211] width 94 height 33
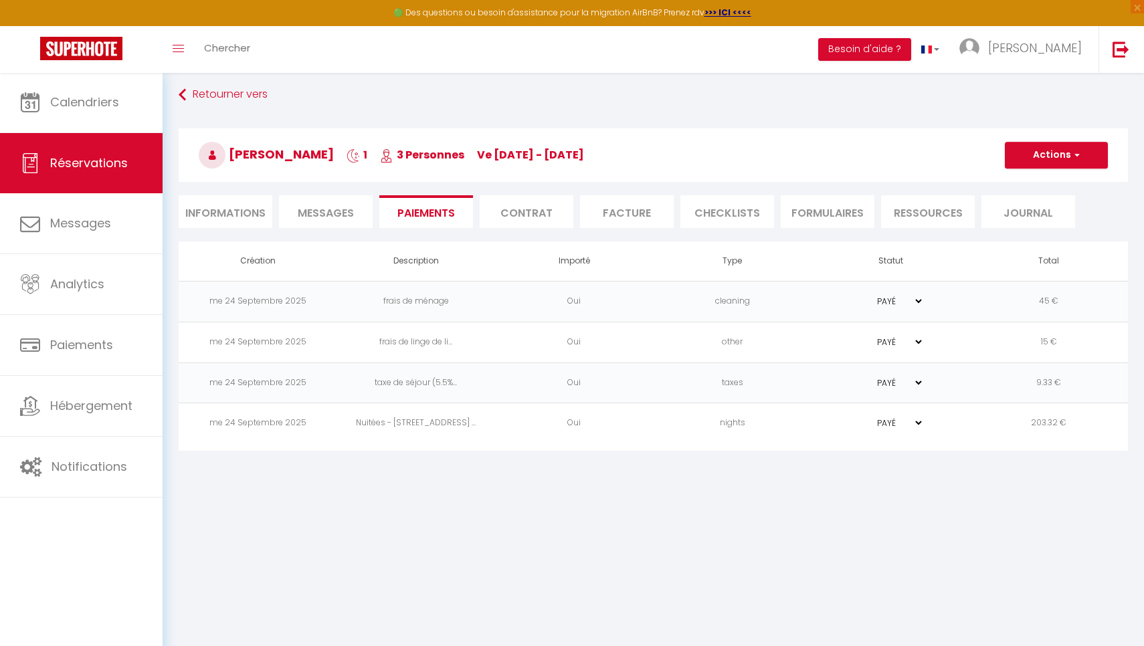
click at [229, 215] on li "Informations" at bounding box center [226, 211] width 94 height 33
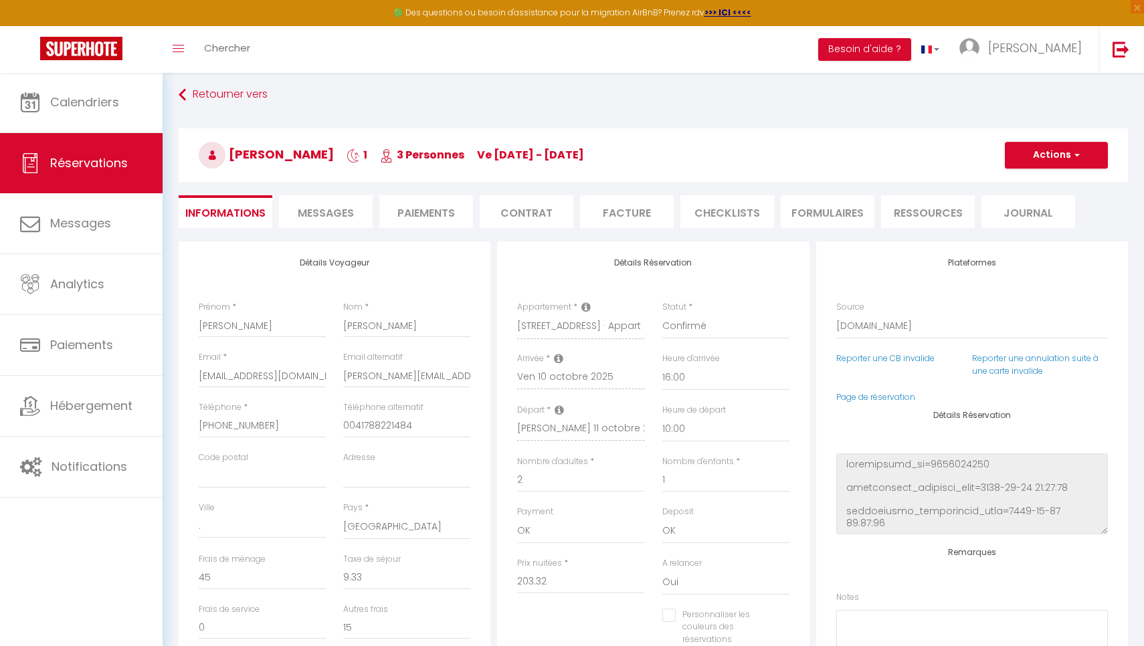
click at [510, 219] on li "Contrat" at bounding box center [527, 211] width 94 height 33
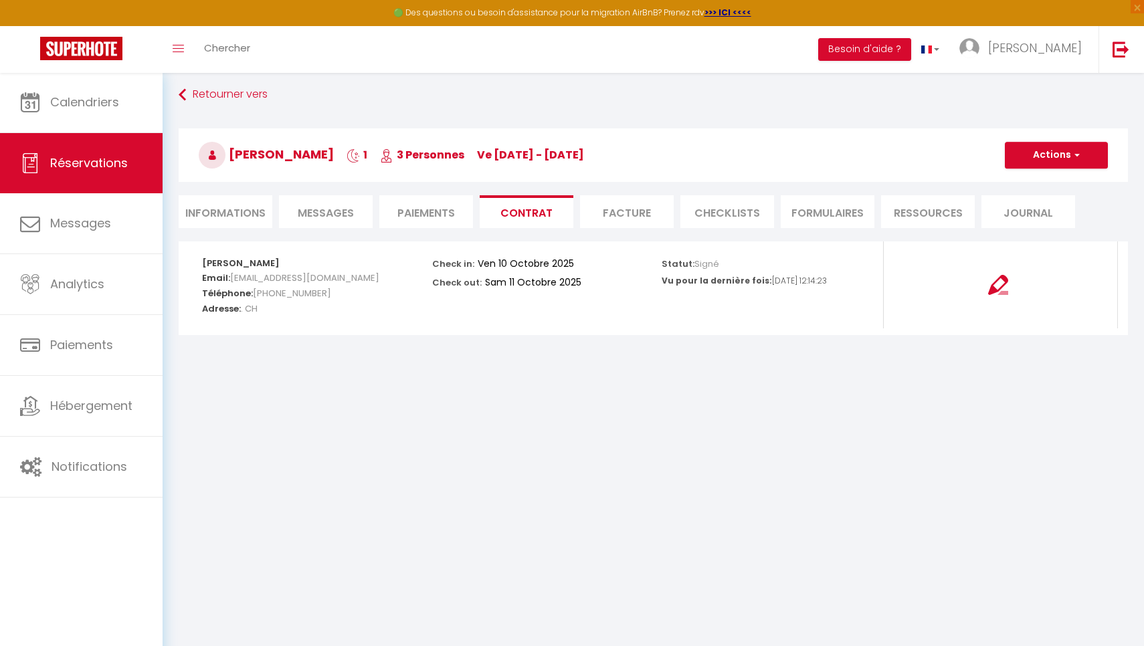
click at [638, 225] on li "Facture" at bounding box center [627, 211] width 94 height 33
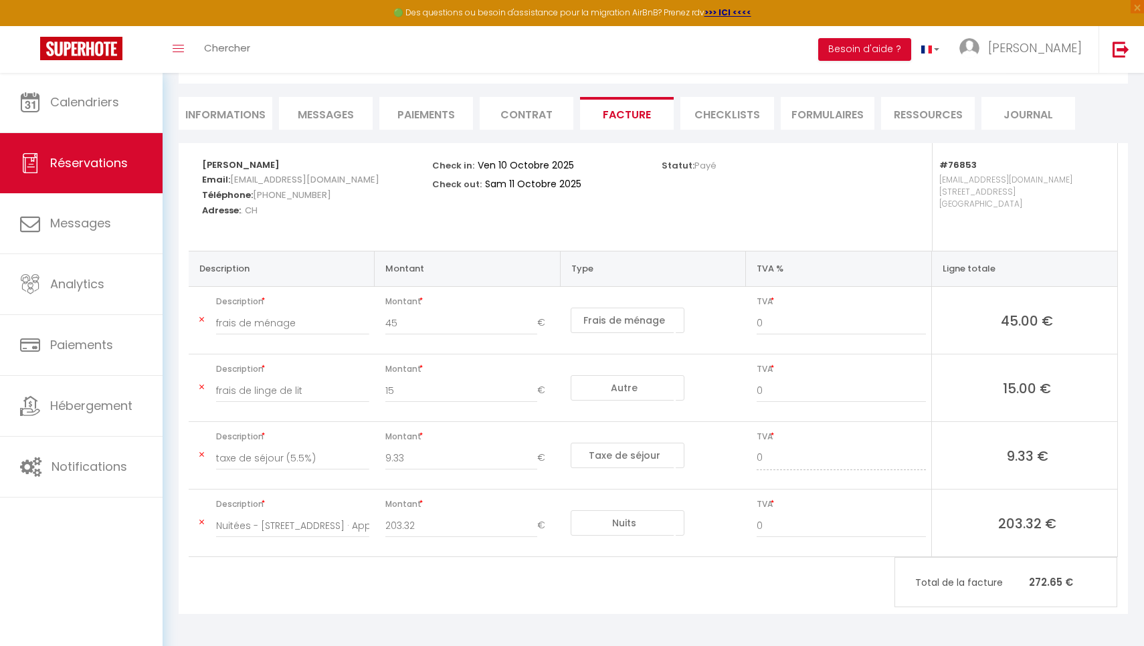
click at [753, 116] on li "CHECKLISTS" at bounding box center [727, 113] width 94 height 33
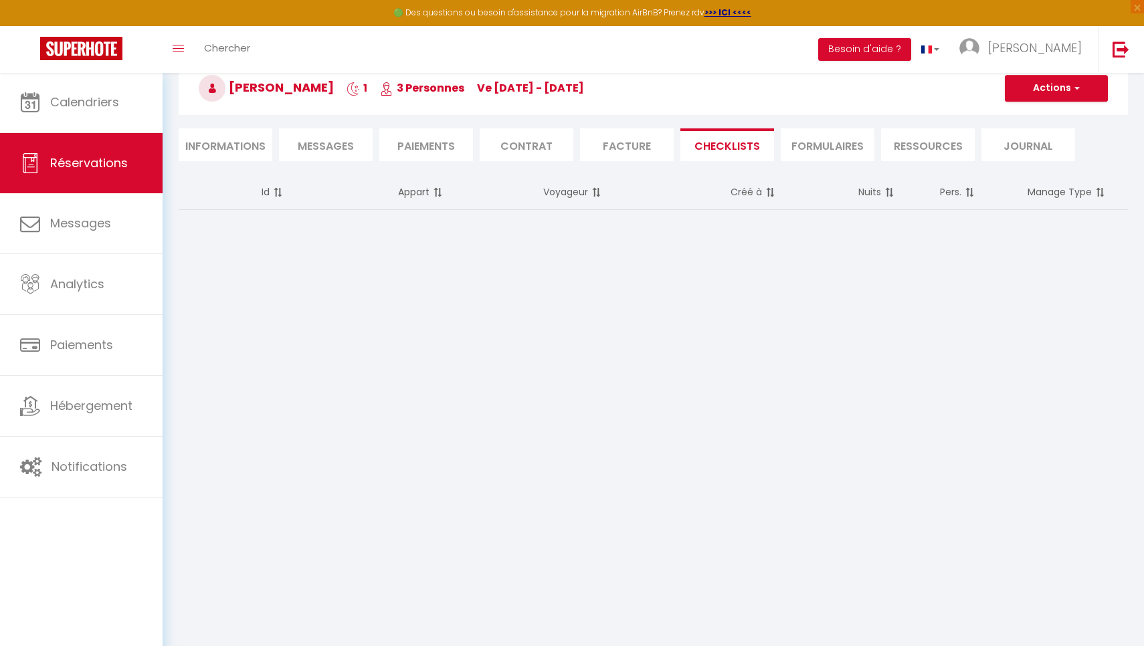
scroll to position [72, 0]
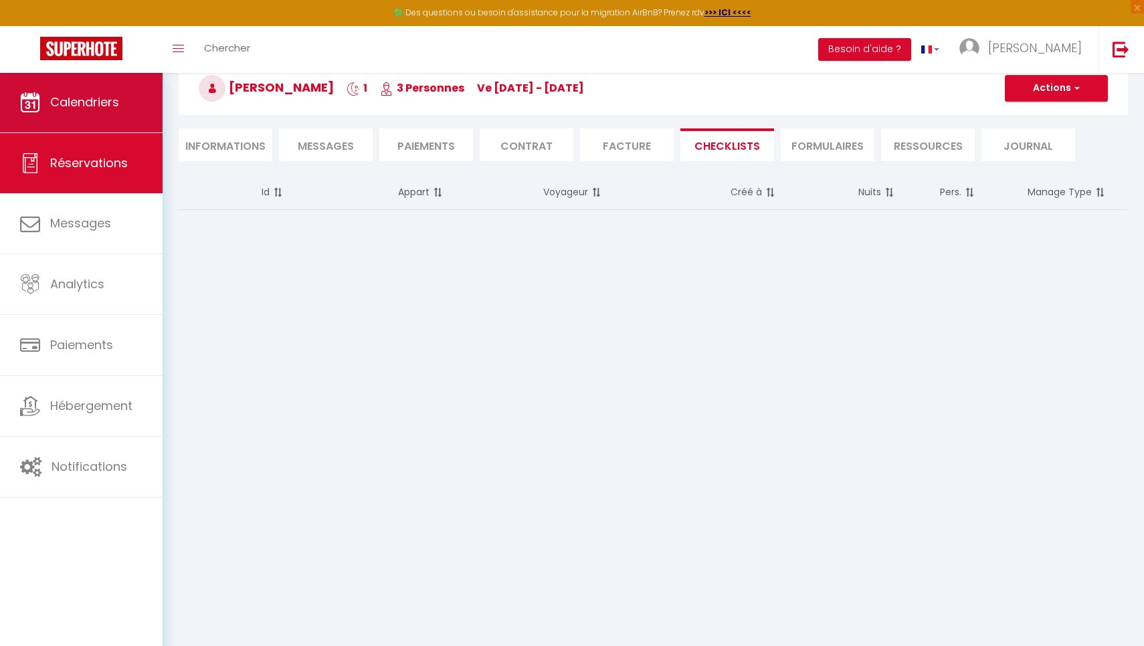
click at [109, 95] on span "Calendriers" at bounding box center [84, 102] width 69 height 17
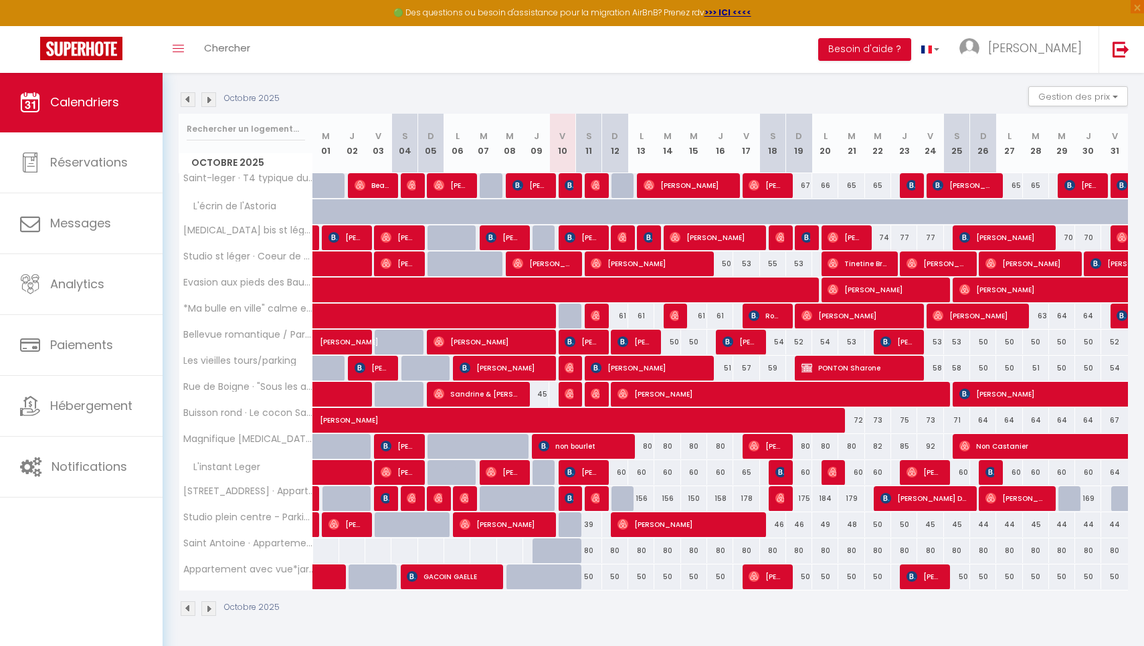
scroll to position [130, 0]
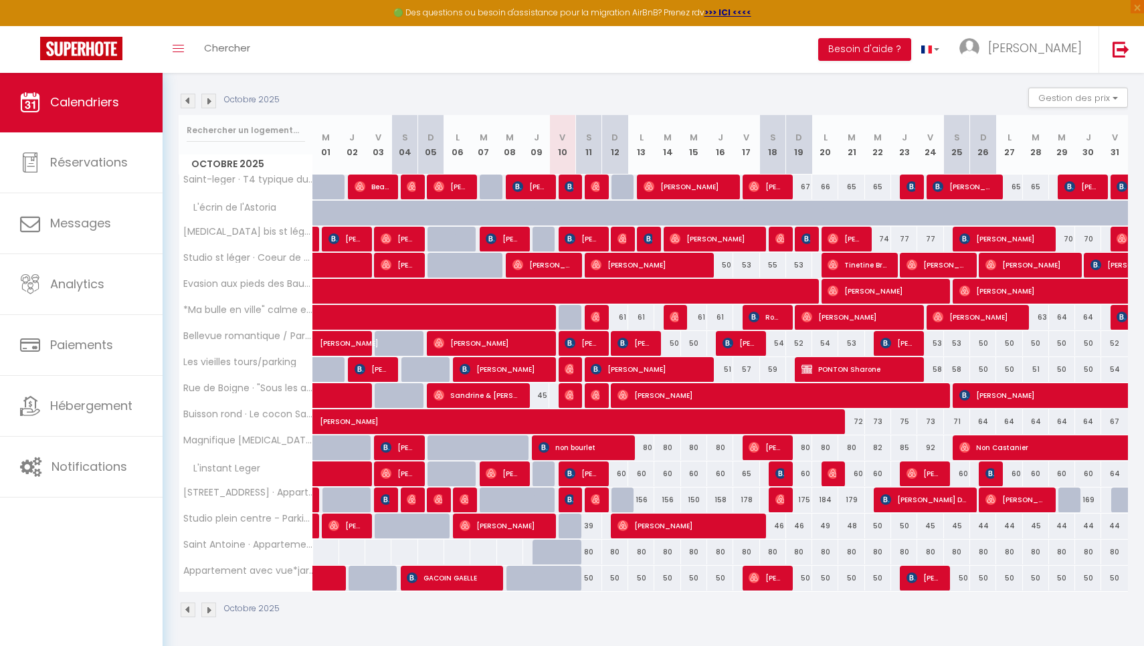
click at [567, 502] on img at bounding box center [570, 499] width 11 height 11
select select "OK"
select select "0"
select select "1"
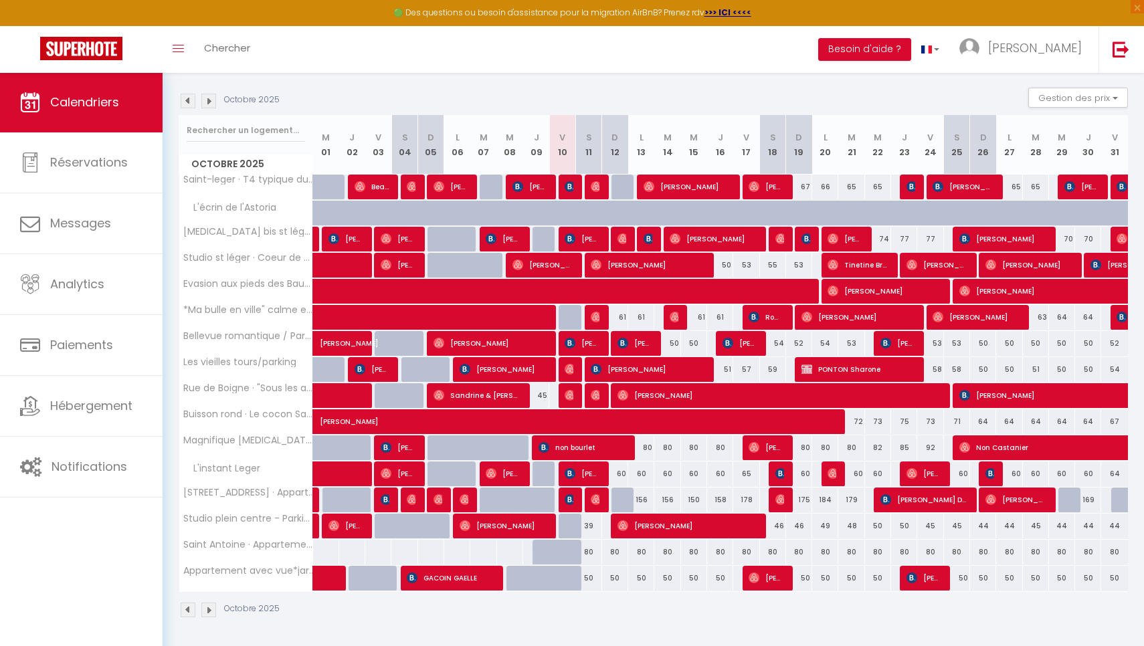
select select "1"
select select
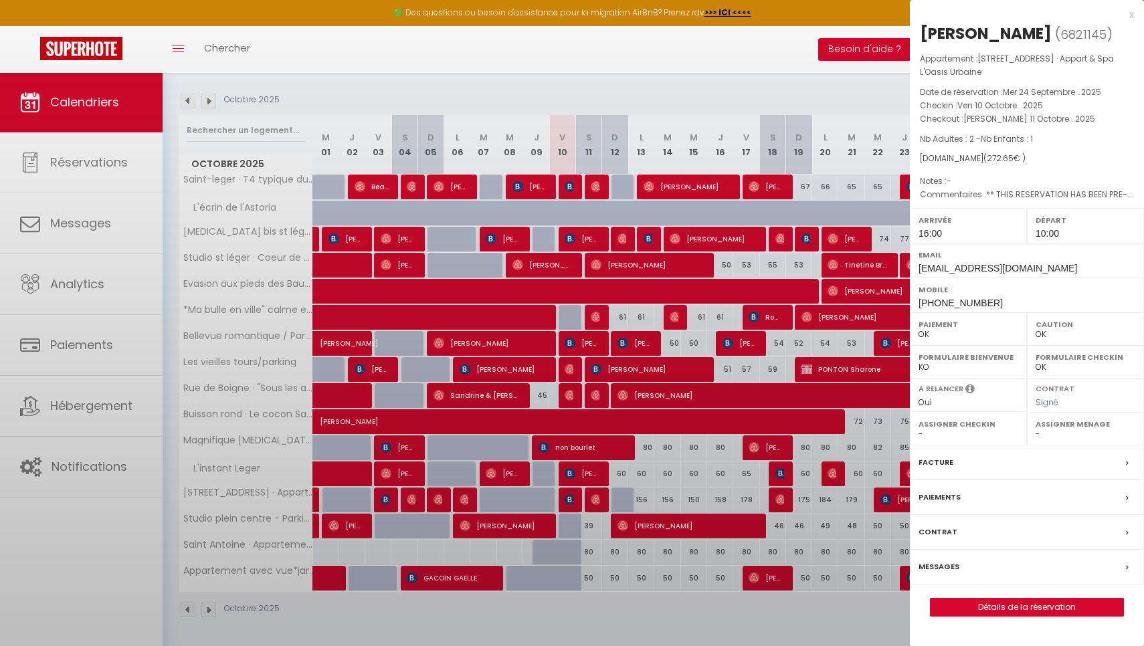
select select "48727"
select select "28455"
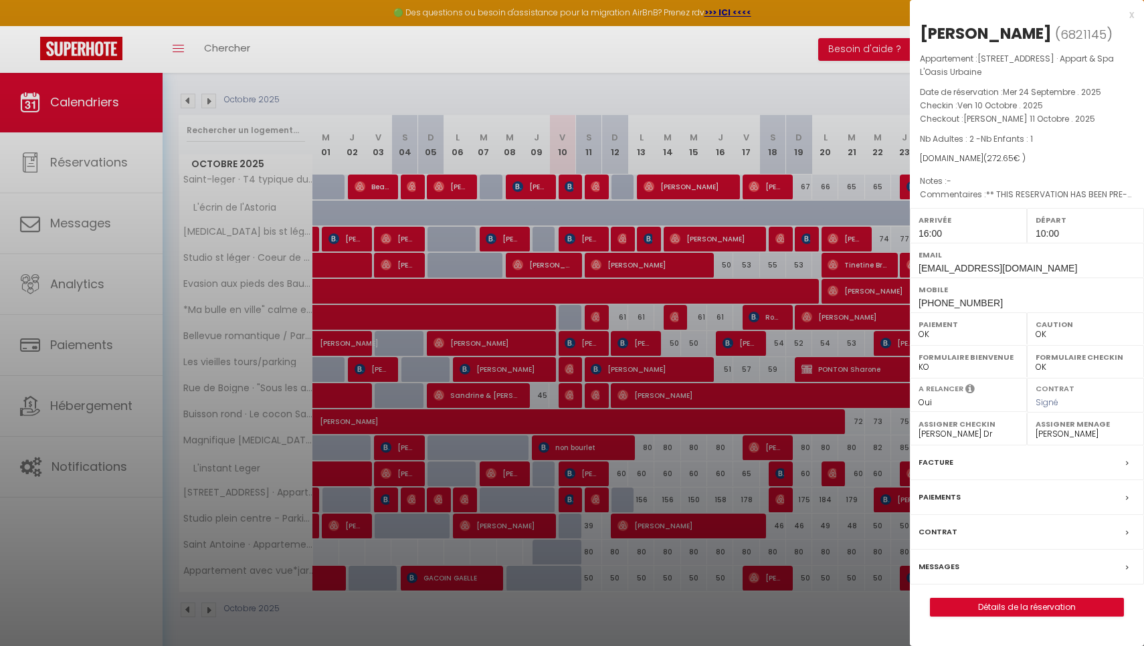
click at [929, 565] on label "Messages" at bounding box center [939, 567] width 41 height 14
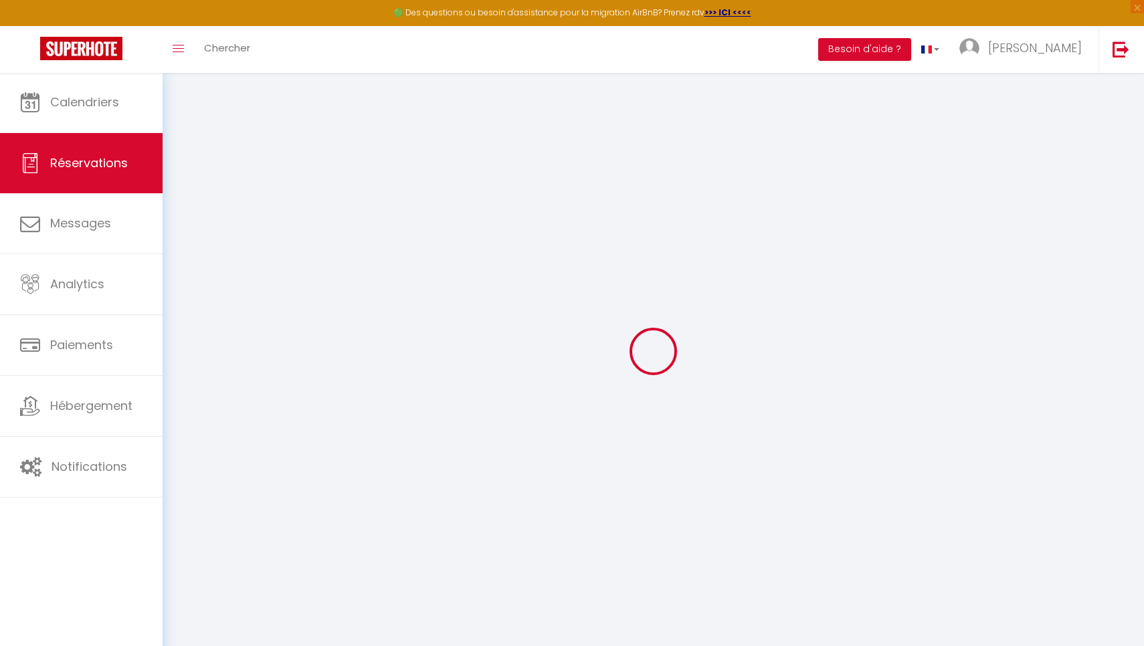
select select
checkbox input "false"
select select
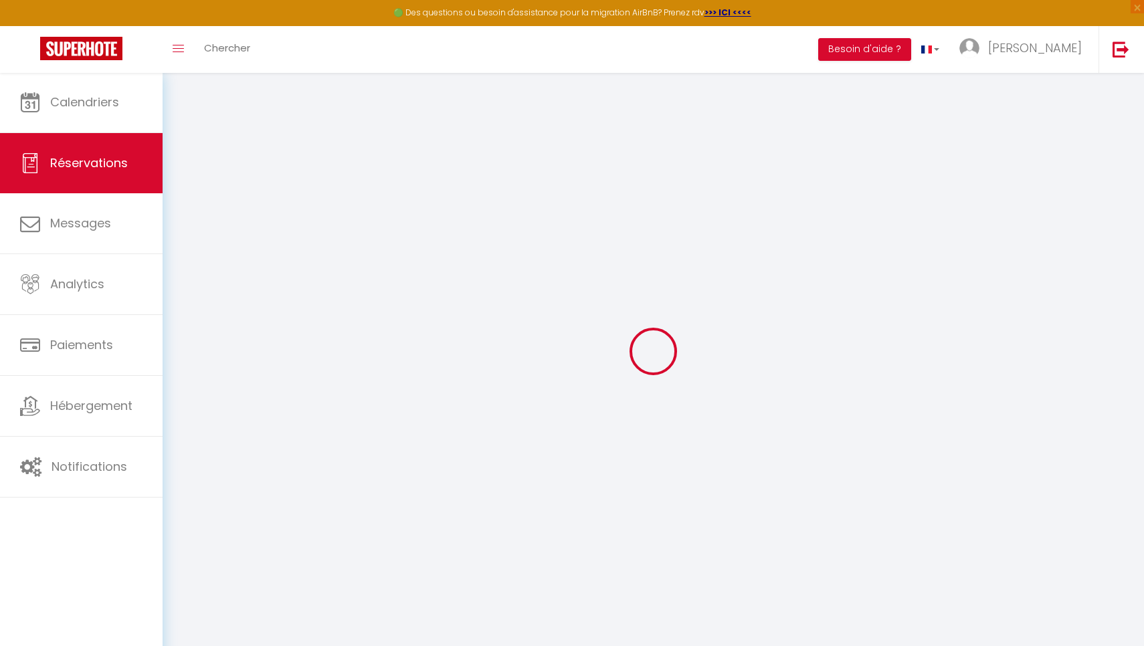
checkbox input "false"
type textarea "** THIS RESERVATION HAS BEEN PRE-PAID ** BOOKING NOTE : Payment charge is EUR 3…"
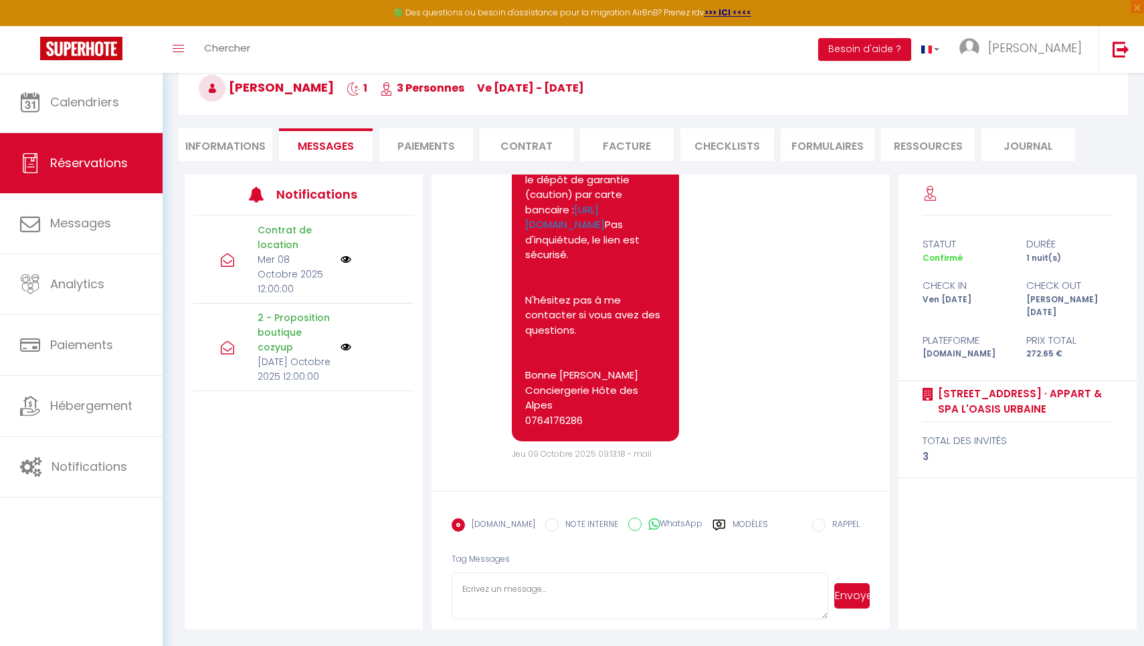
scroll to position [72, 0]
click at [735, 524] on label "Modèles" at bounding box center [750, 529] width 35 height 23
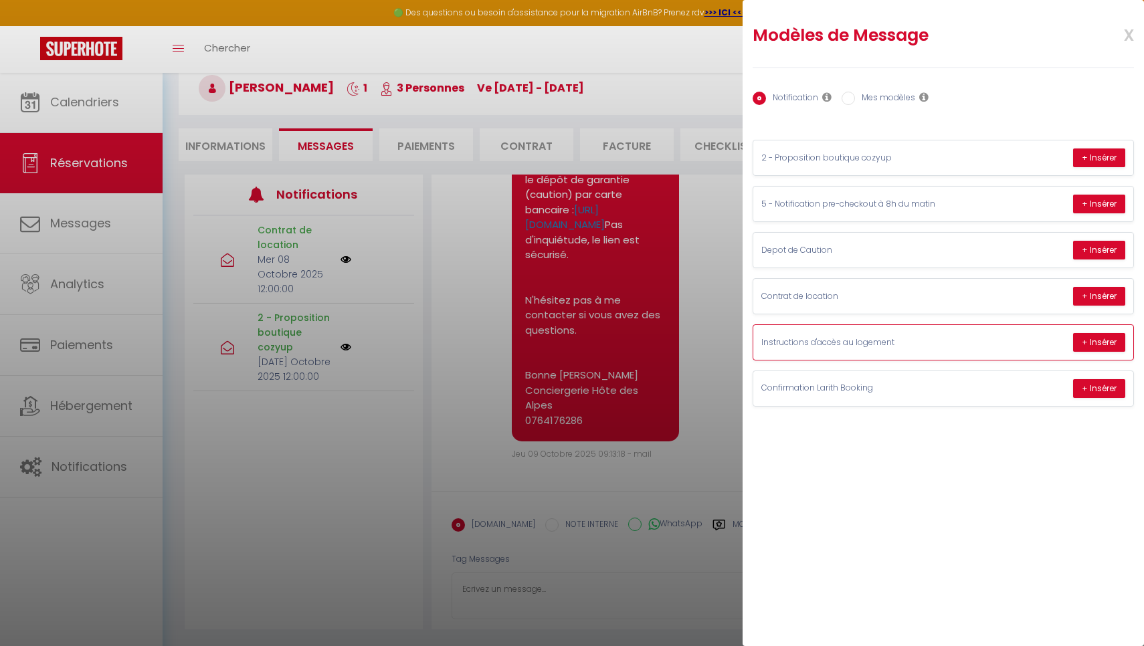
click at [938, 345] on p "Instructions d'accès au logement" at bounding box center [861, 342] width 201 height 13
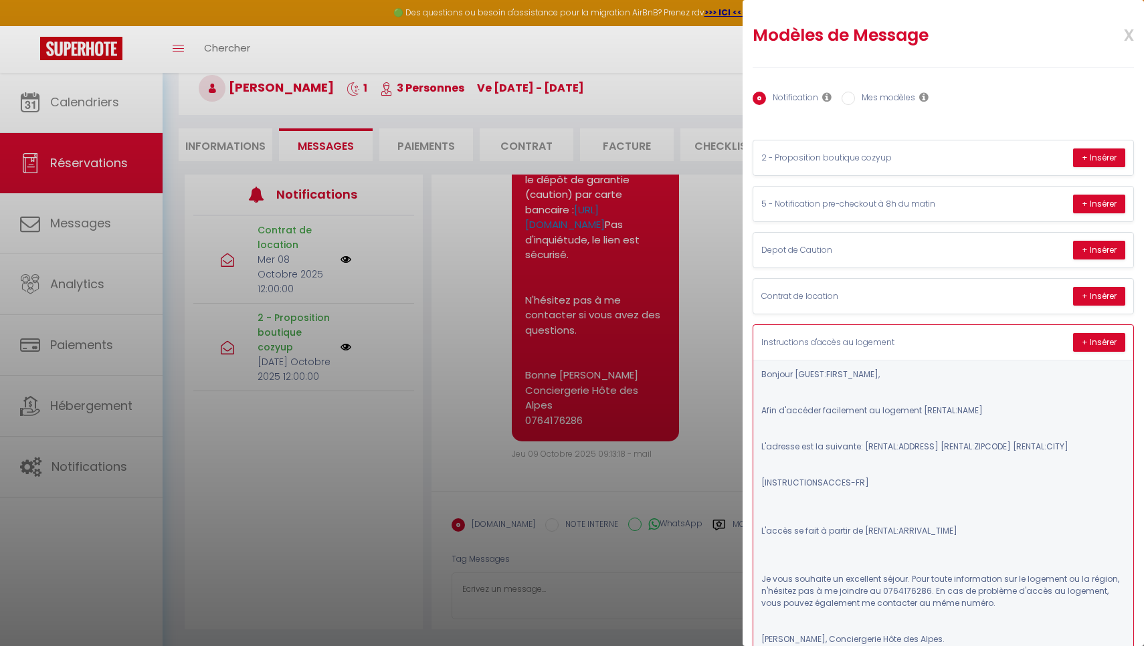
click at [1093, 350] on div "Instructions d'accès au logement + Insérer" at bounding box center [943, 342] width 380 height 35
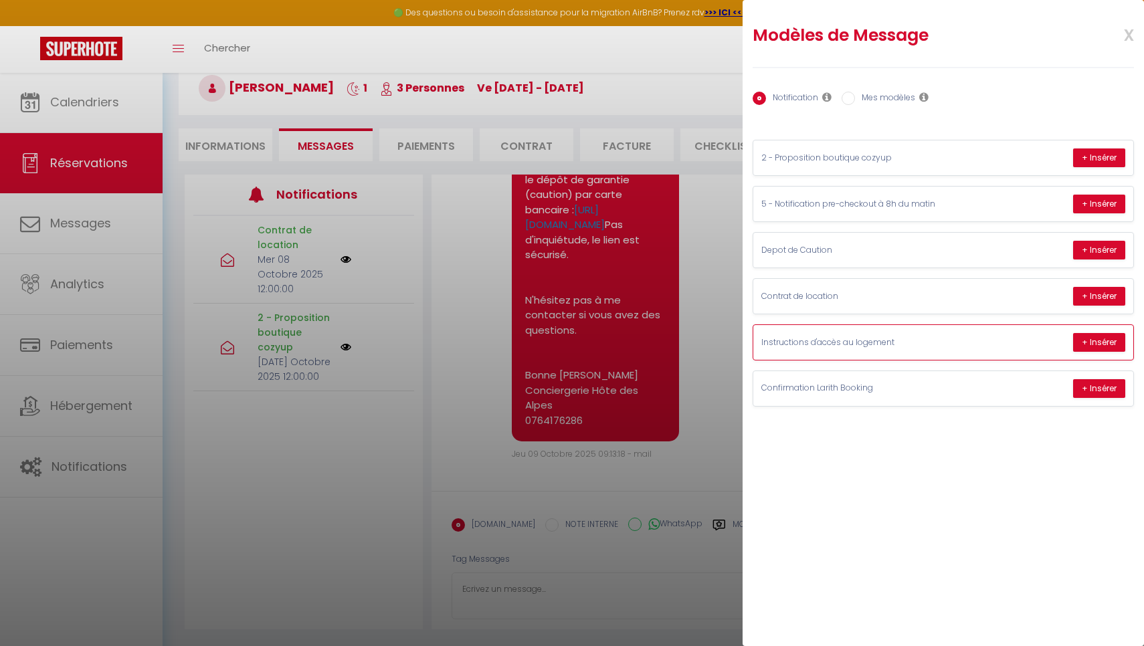
click at [1093, 350] on div "Instructions d'accès au logement + Insérer" at bounding box center [943, 342] width 380 height 35
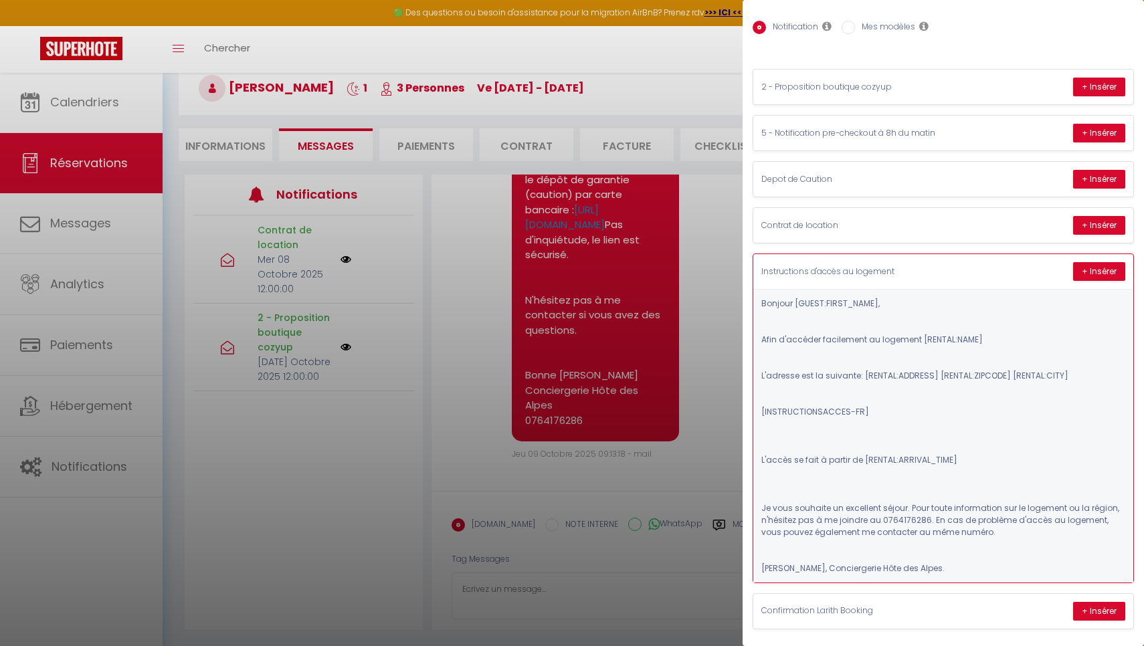
scroll to position [70, 0]
click at [949, 535] on p "Je vous souhaite un excellent séjour. Pour toute information sur le logement ou…" at bounding box center [943, 521] width 364 height 36
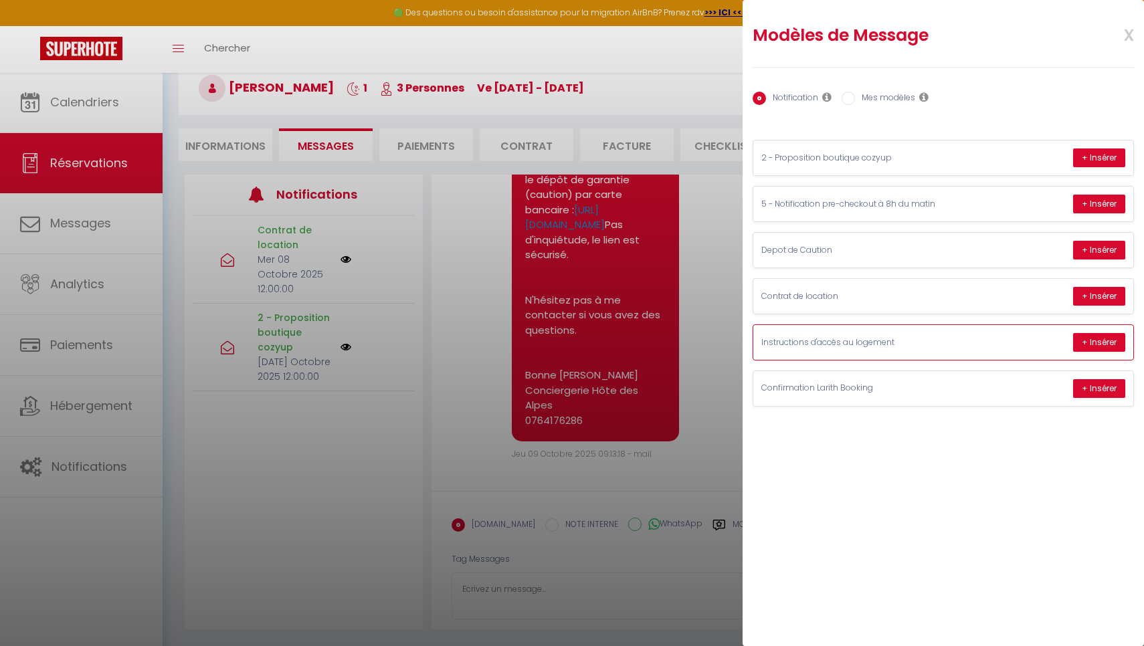
scroll to position [0, 0]
click at [1096, 336] on button "+ Insérer" at bounding box center [1099, 342] width 52 height 19
type textarea "[PERSON_NAME], Afin d'accéder facilement au logement [STREET_ADDRESS] · Appart …"
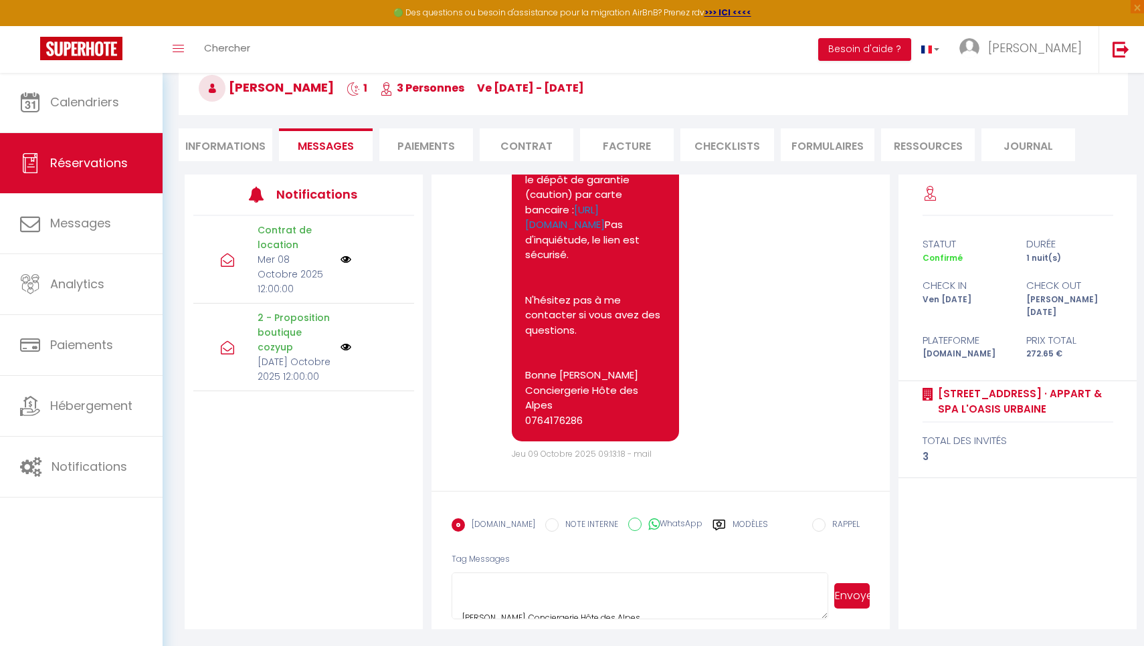
scroll to position [324, 0]
click at [843, 601] on button "Envoyer" at bounding box center [851, 595] width 35 height 25
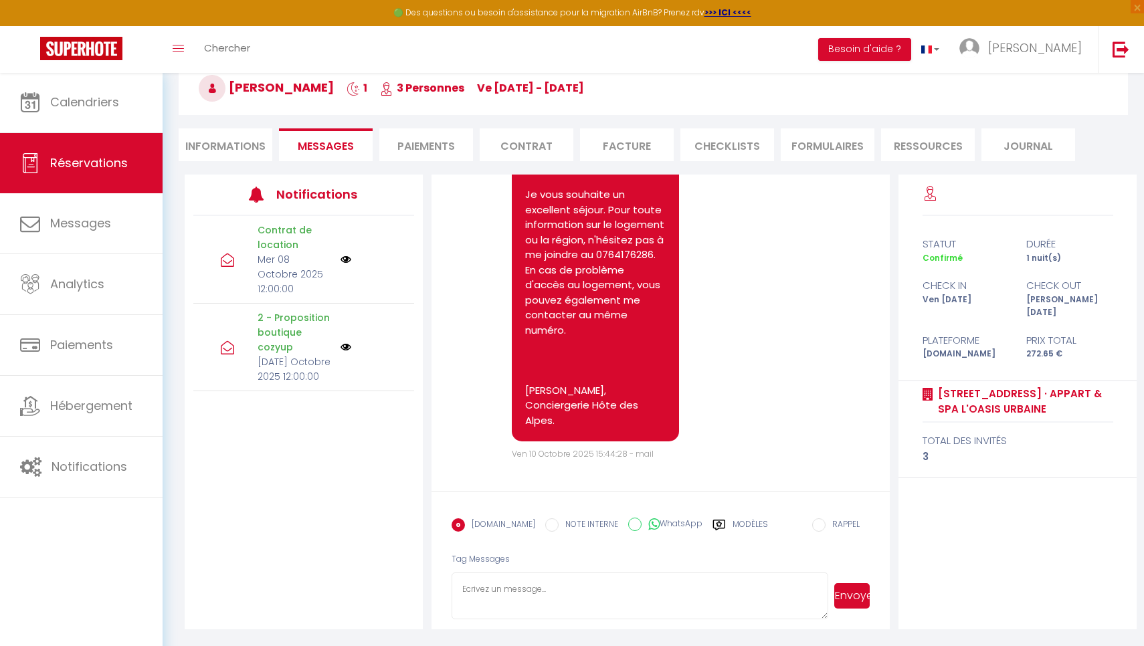
scroll to position [3863, 0]
